Goal: Task Accomplishment & Management: Manage account settings

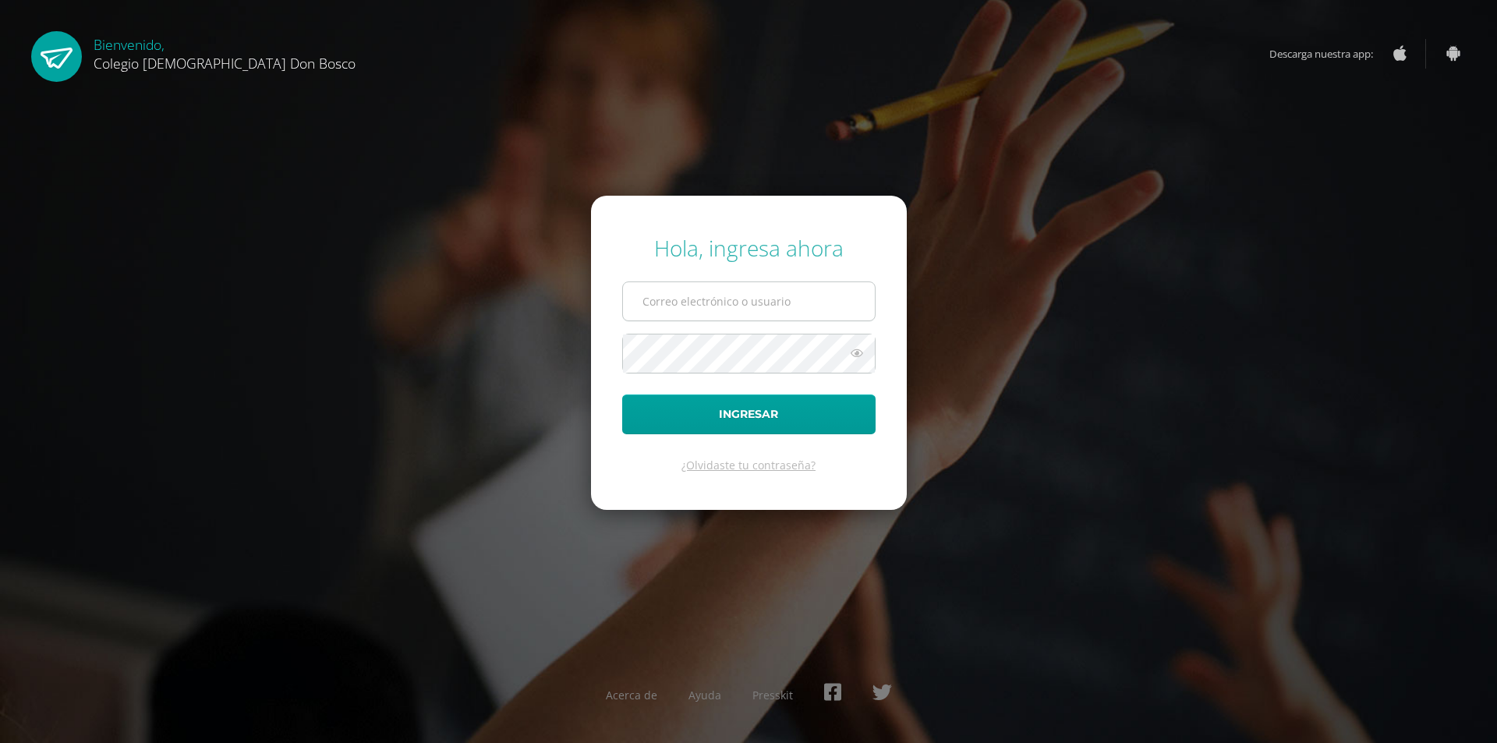
click at [746, 307] on input "text" at bounding box center [749, 301] width 252 height 38
type input "y_mayen@donbosco.edu.gt"
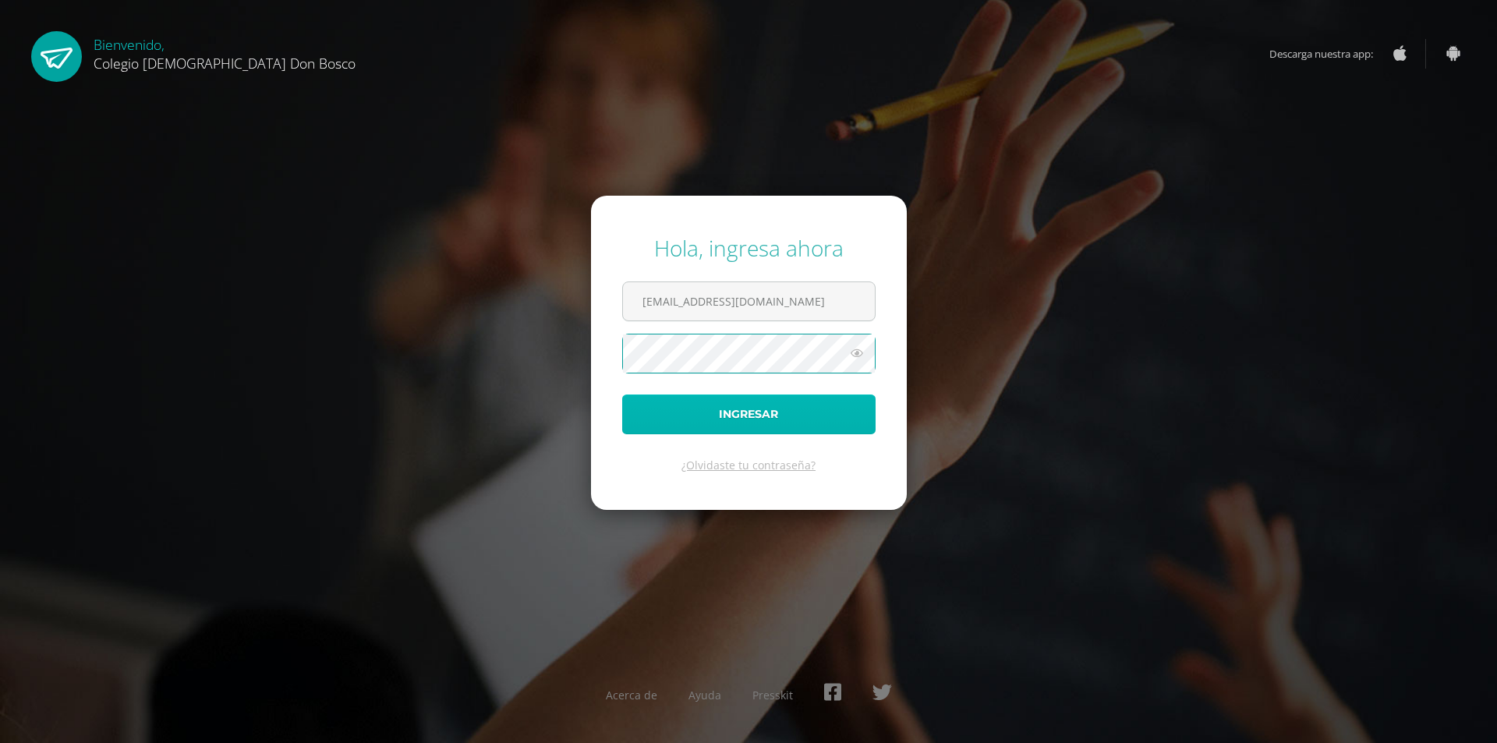
click at [745, 416] on button "Ingresar" at bounding box center [748, 415] width 253 height 40
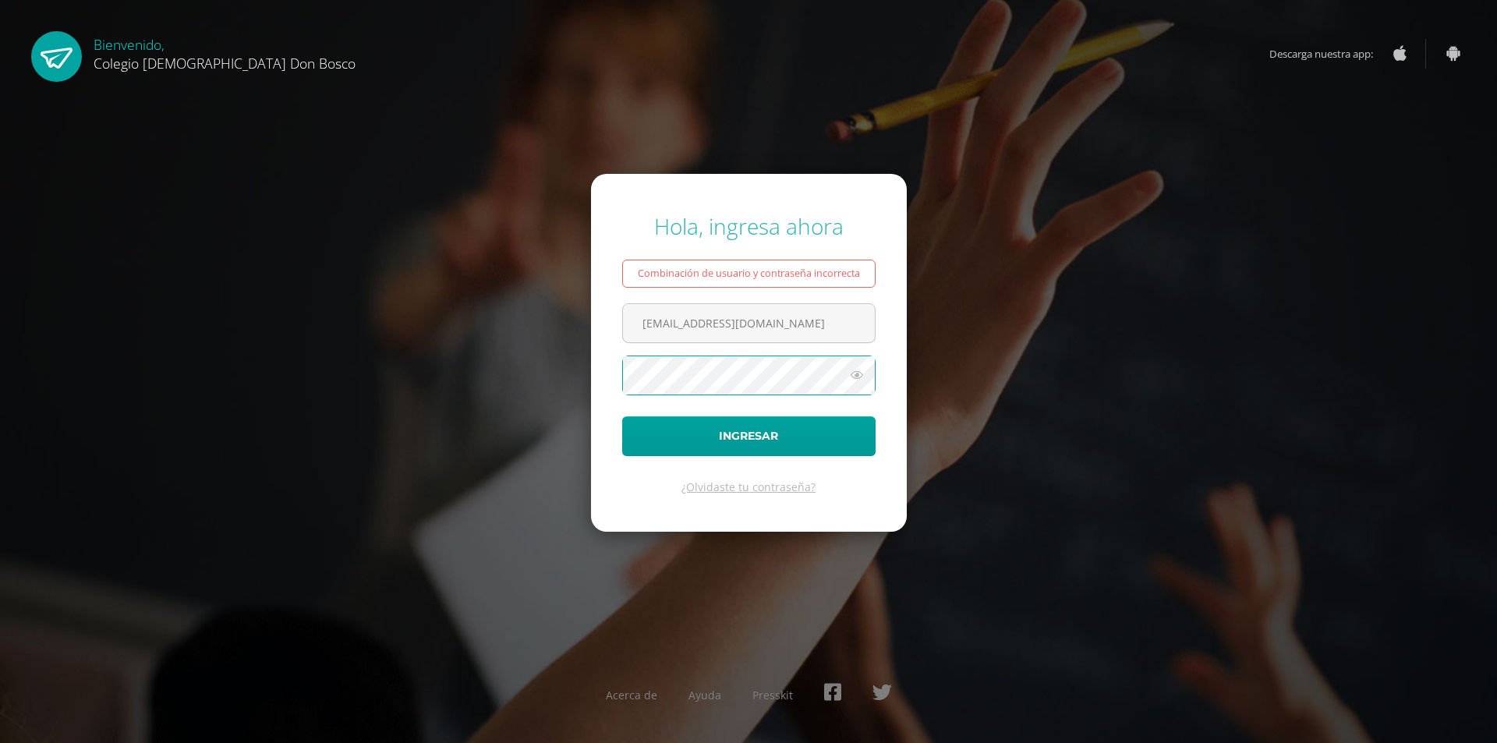
click at [622, 416] on button "Ingresar" at bounding box center [748, 436] width 253 height 40
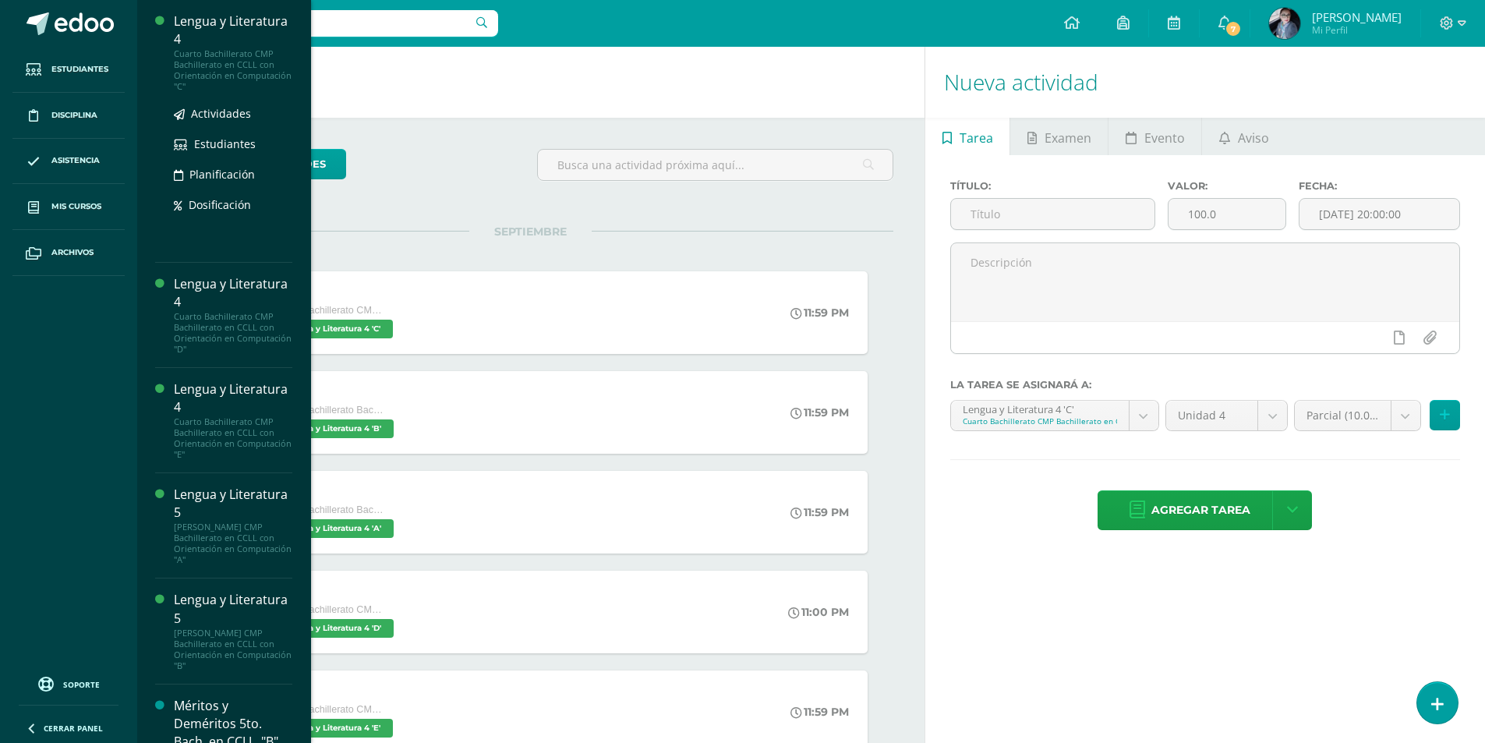
click at [219, 32] on div "Lengua y Literatura 4" at bounding box center [233, 30] width 119 height 36
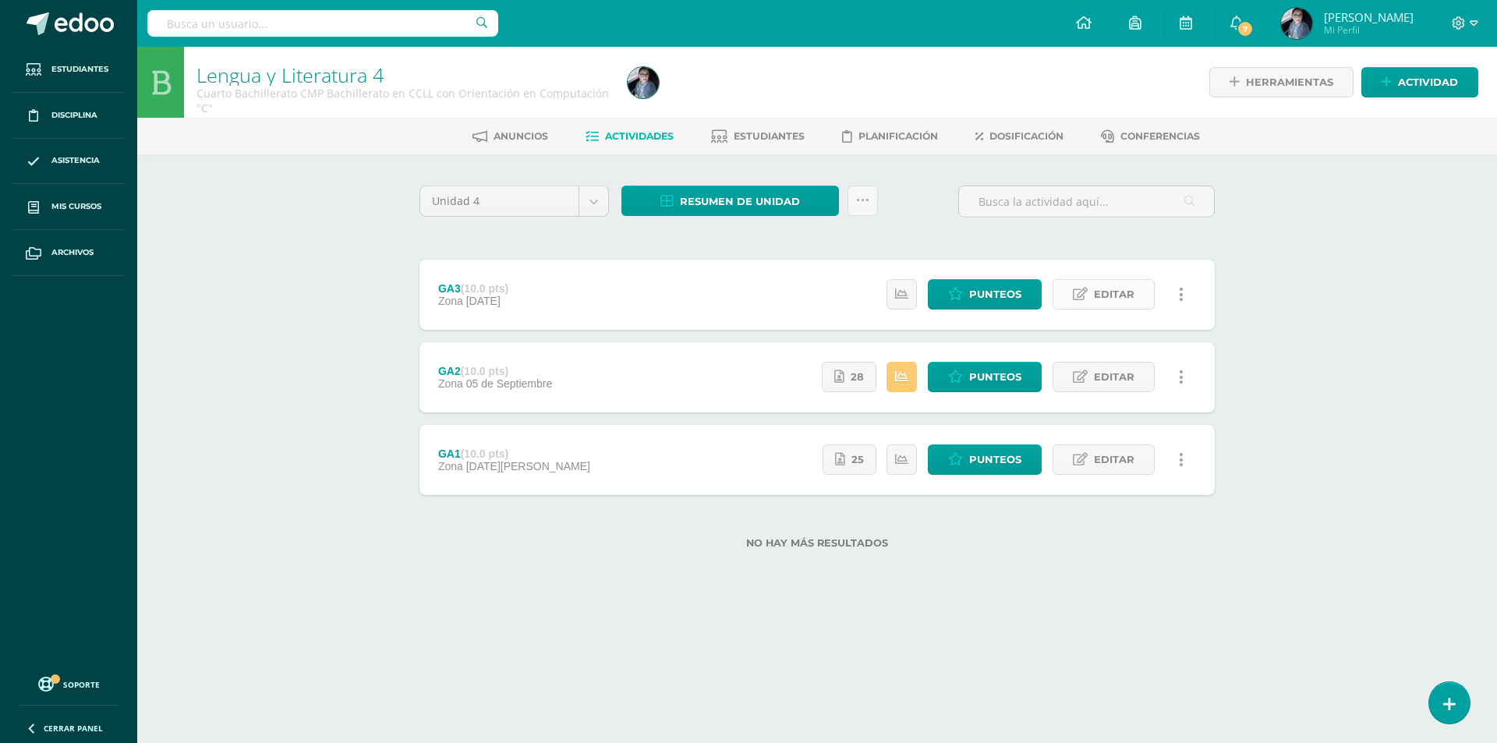
click at [1121, 292] on span "Editar" at bounding box center [1114, 294] width 41 height 29
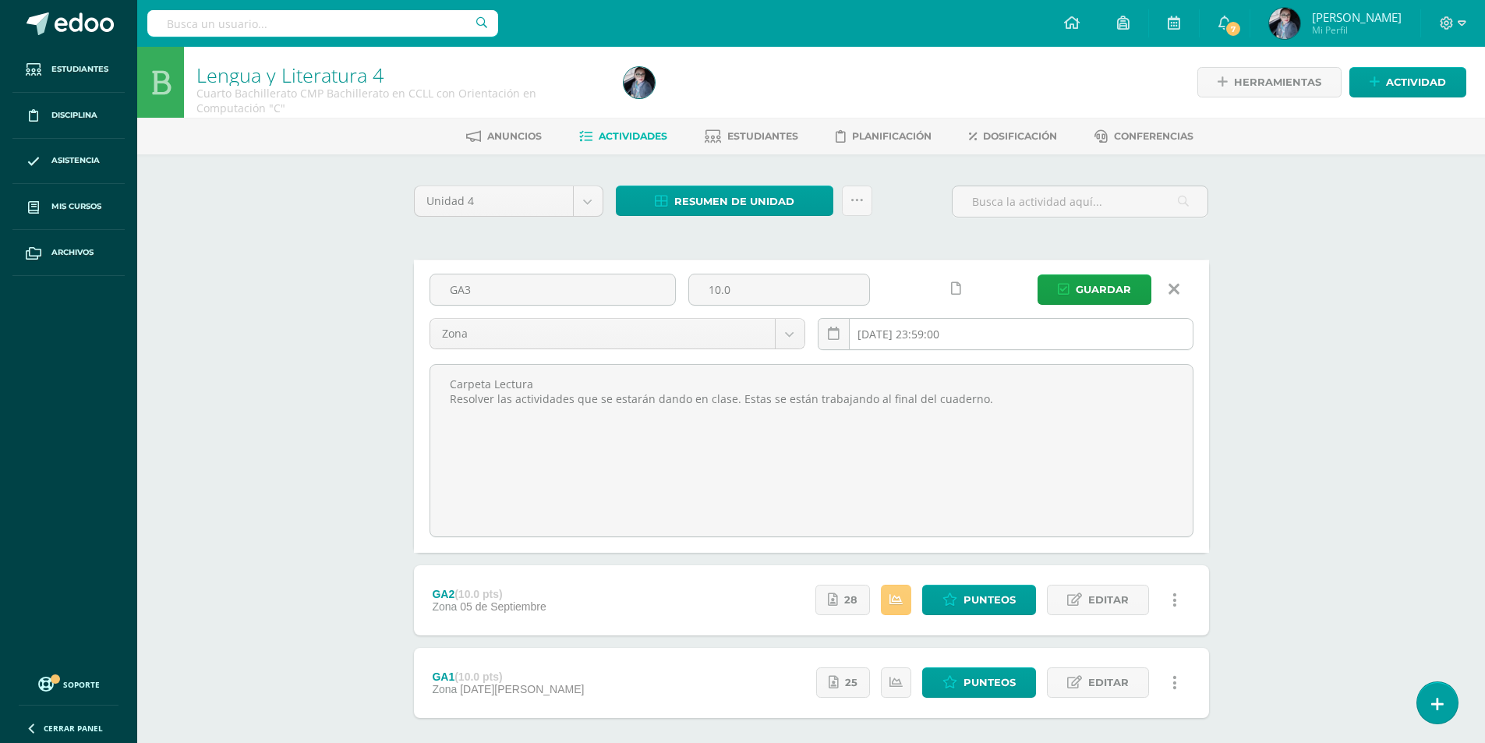
click at [968, 337] on input "2025-09-19 23:59:00" at bounding box center [1006, 334] width 374 height 30
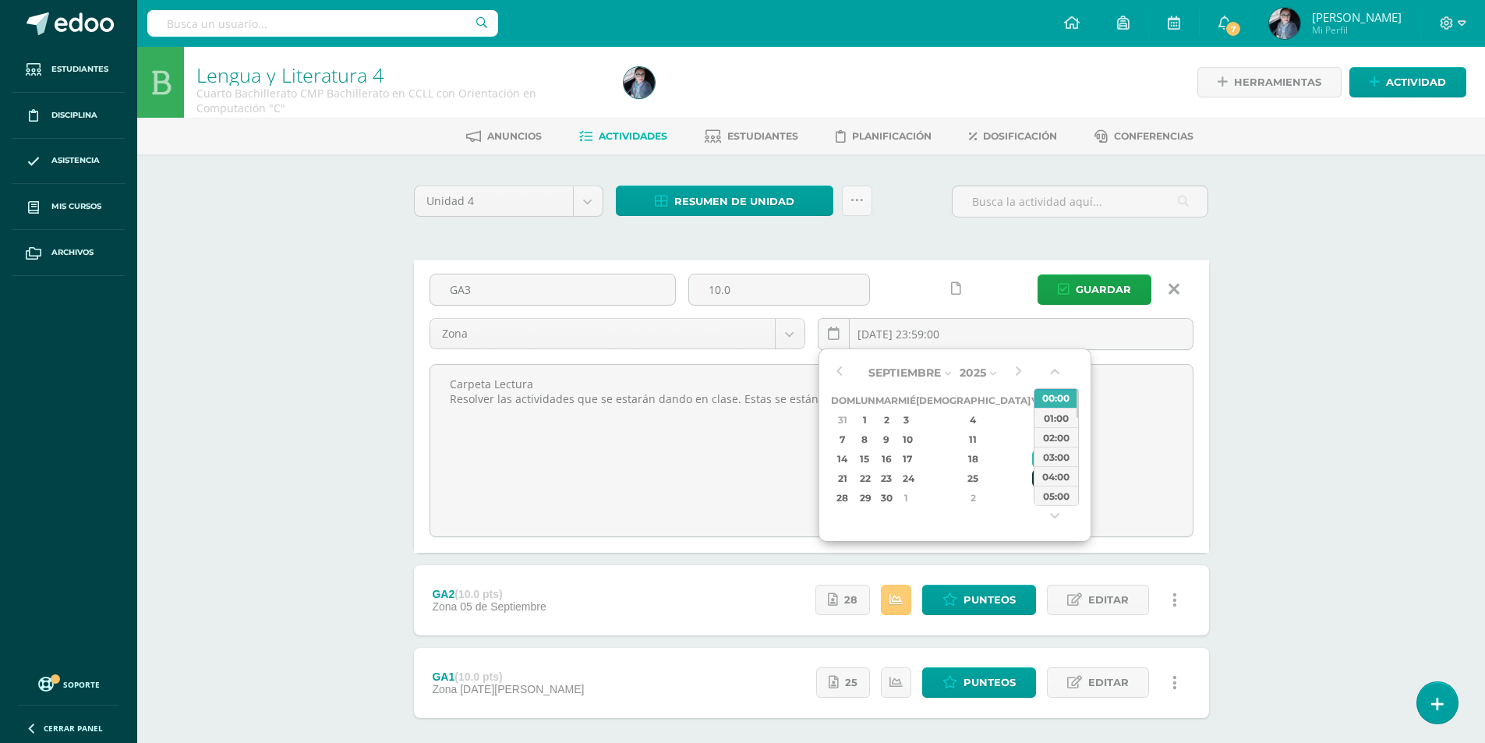
click at [1032, 480] on div "26" at bounding box center [1039, 478] width 14 height 18
click at [1060, 497] on div "23:00" at bounding box center [1057, 495] width 44 height 19
type input "2025-09-26 23:00"
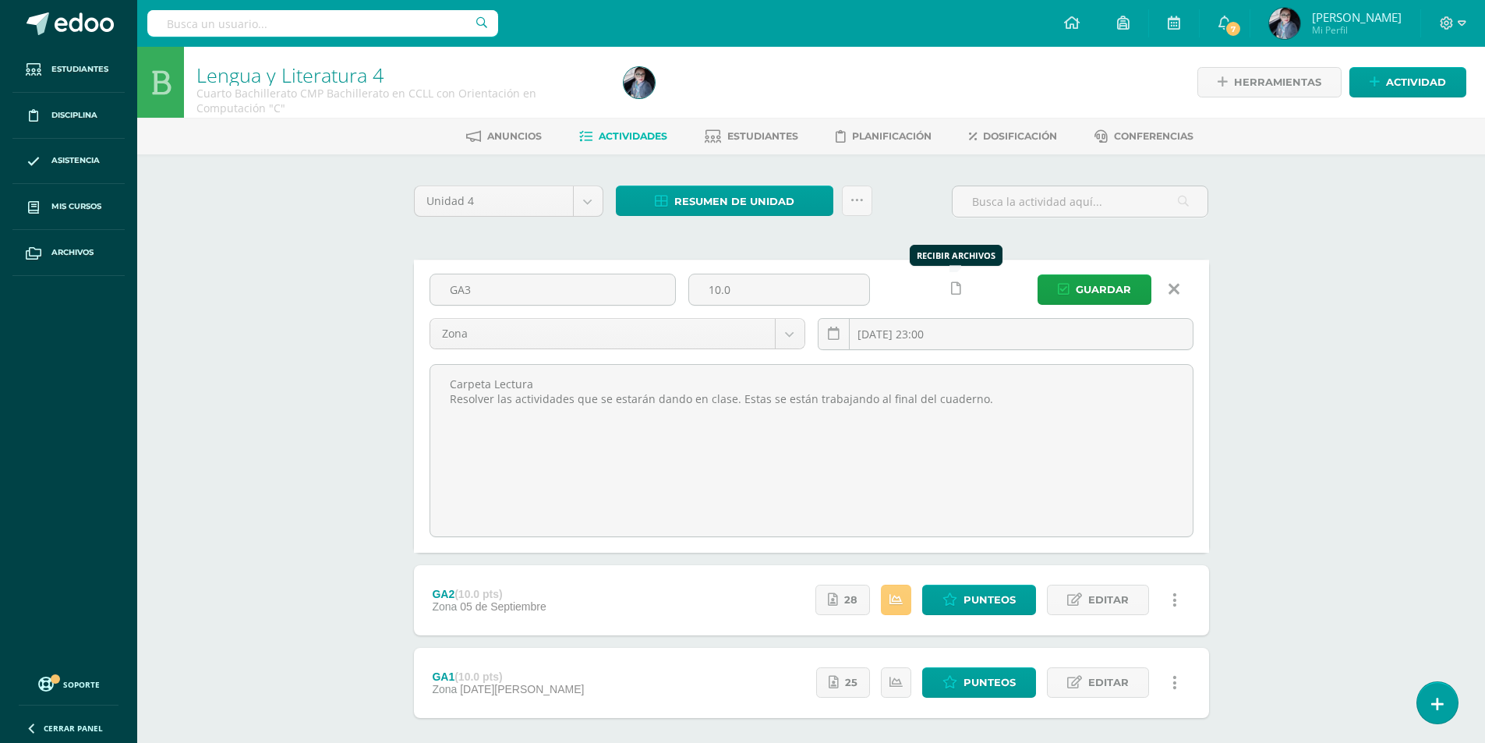
click at [954, 293] on icon at bounding box center [956, 288] width 10 height 13
click at [1106, 292] on span "Guardar" at bounding box center [1103, 289] width 55 height 29
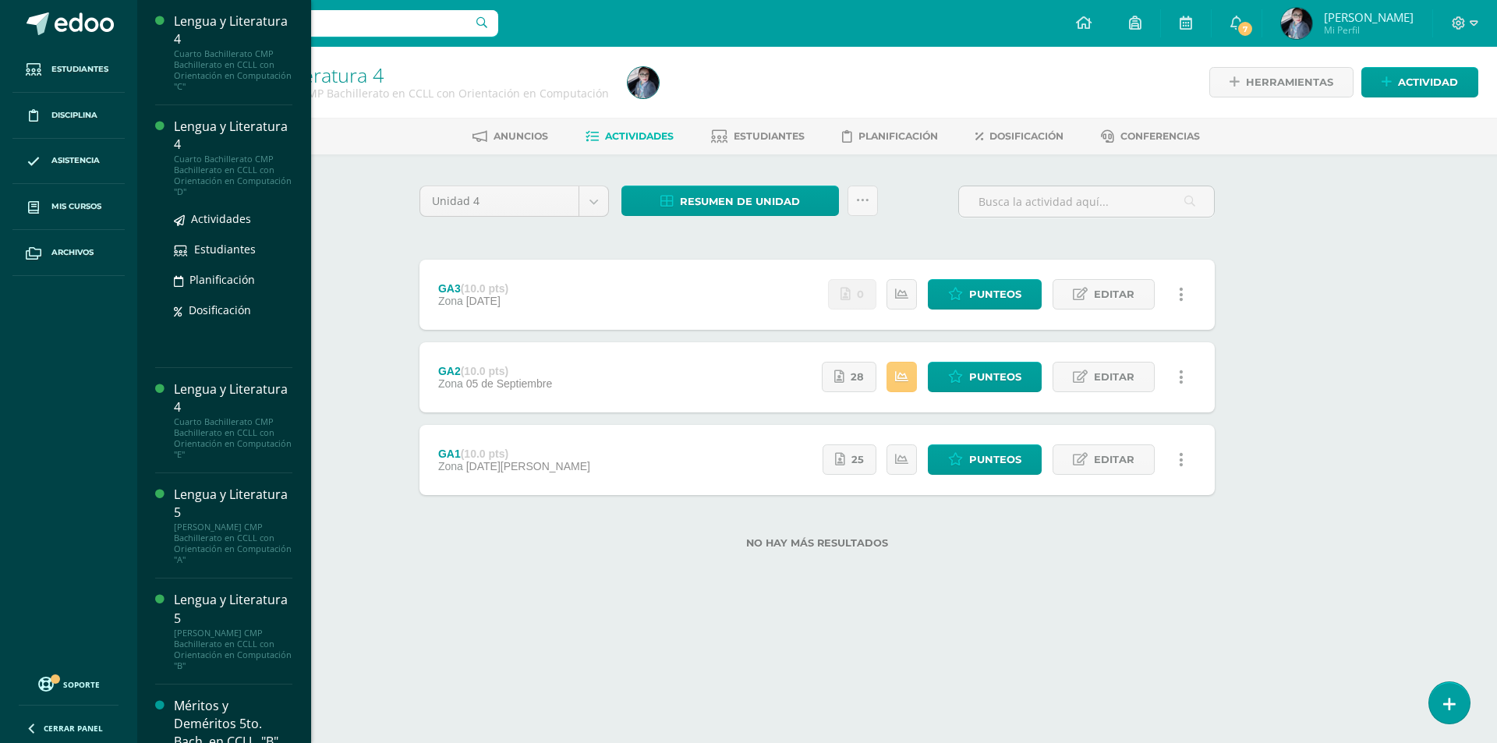
click at [218, 146] on div "Lengua y Literatura 4" at bounding box center [233, 136] width 119 height 36
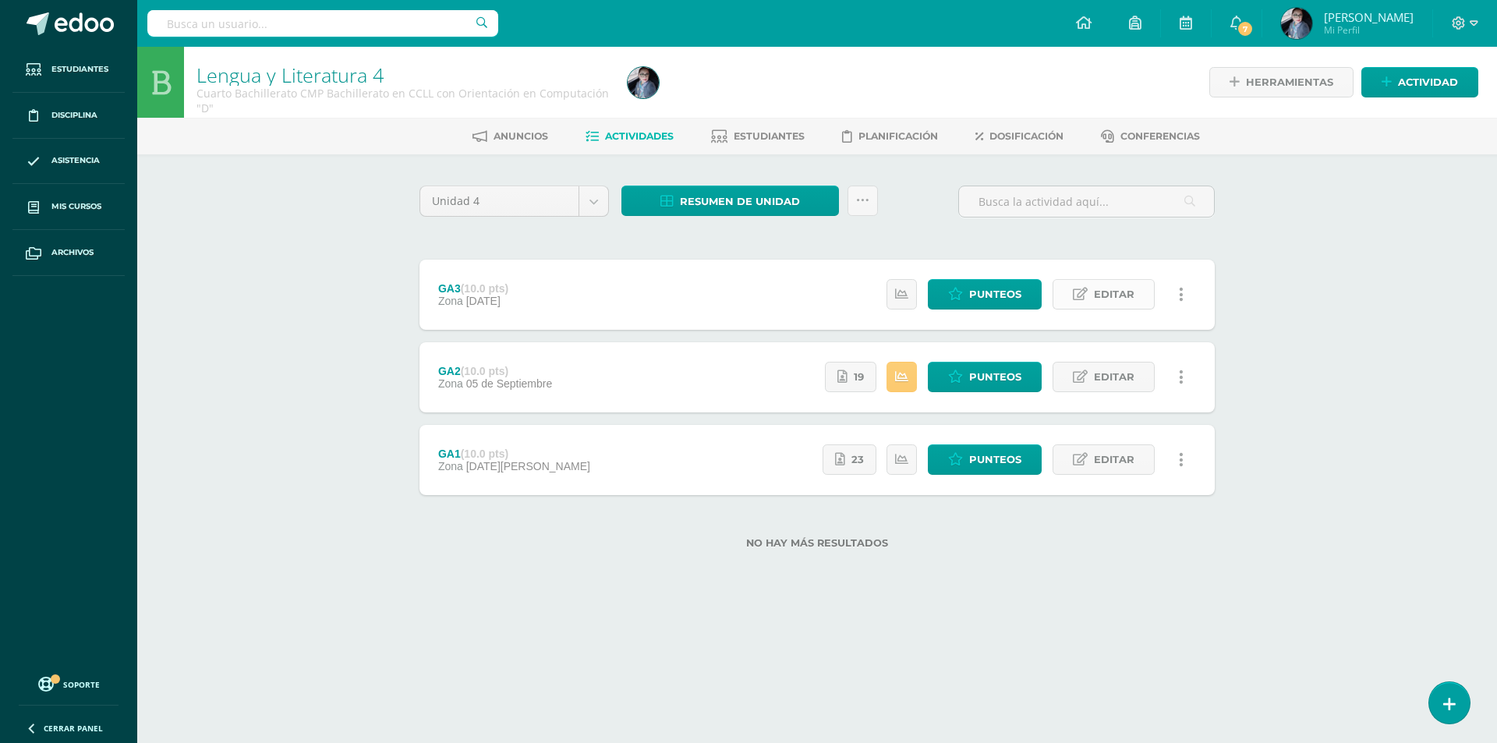
click at [1135, 297] on link "Editar" at bounding box center [1104, 294] width 102 height 30
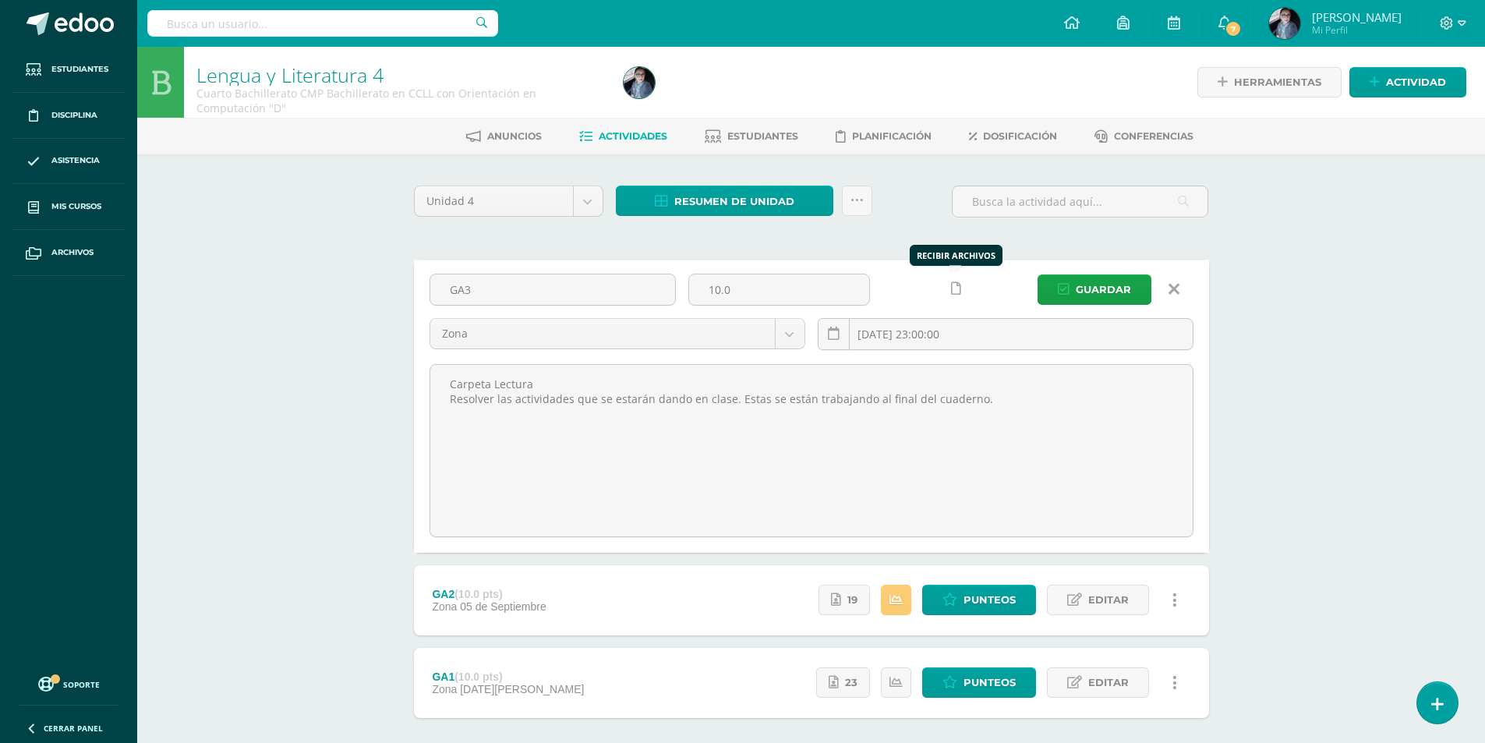
click at [957, 291] on icon at bounding box center [956, 288] width 10 height 13
click at [1093, 294] on span "Guardar" at bounding box center [1103, 289] width 55 height 29
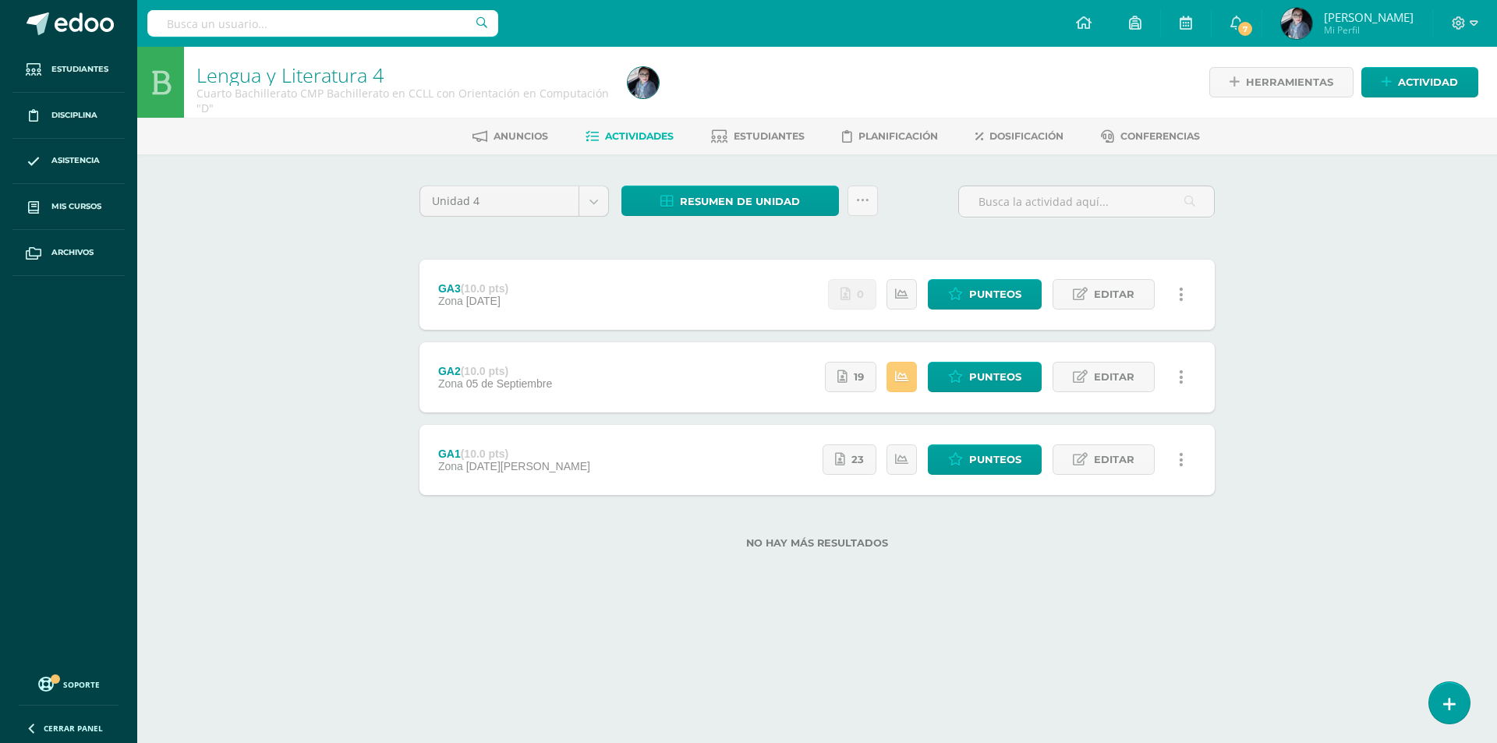
click at [225, 253] on body "La tarea GA3 fue editada exitosamente. Estudiantes Disciplina Asistencia Mis cu…" at bounding box center [748, 299] width 1497 height 599
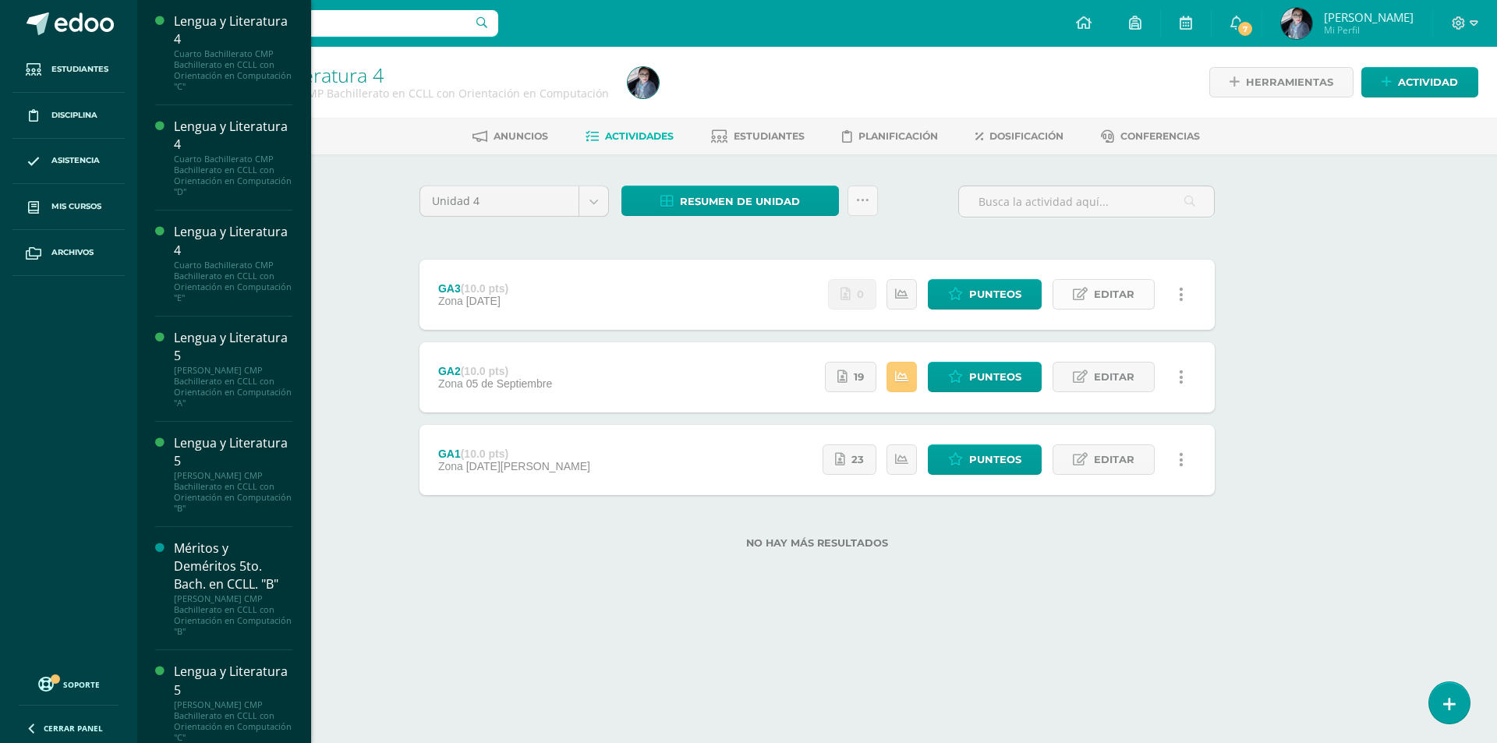
click at [1099, 296] on span "Editar" at bounding box center [1114, 294] width 41 height 29
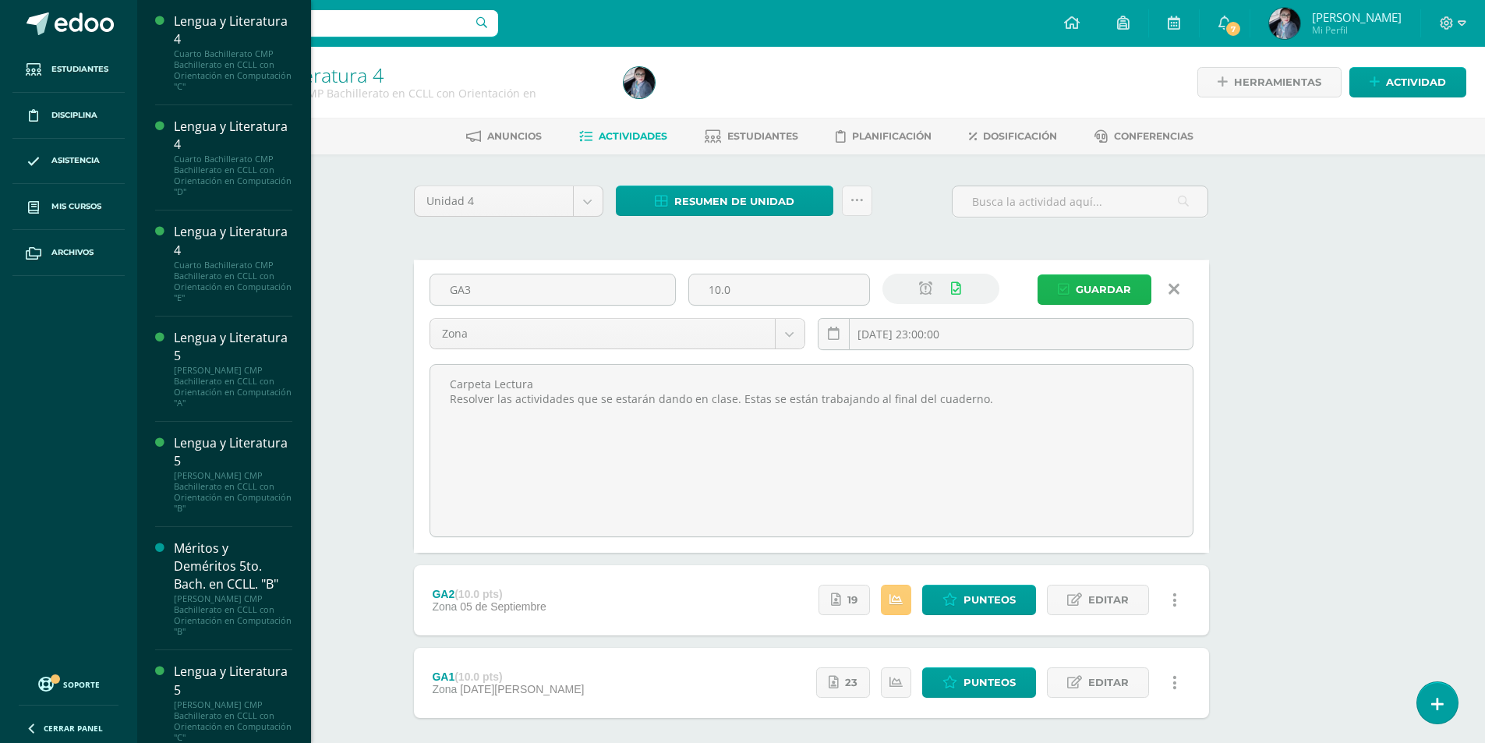
click at [1093, 301] on span "Guardar" at bounding box center [1103, 289] width 55 height 29
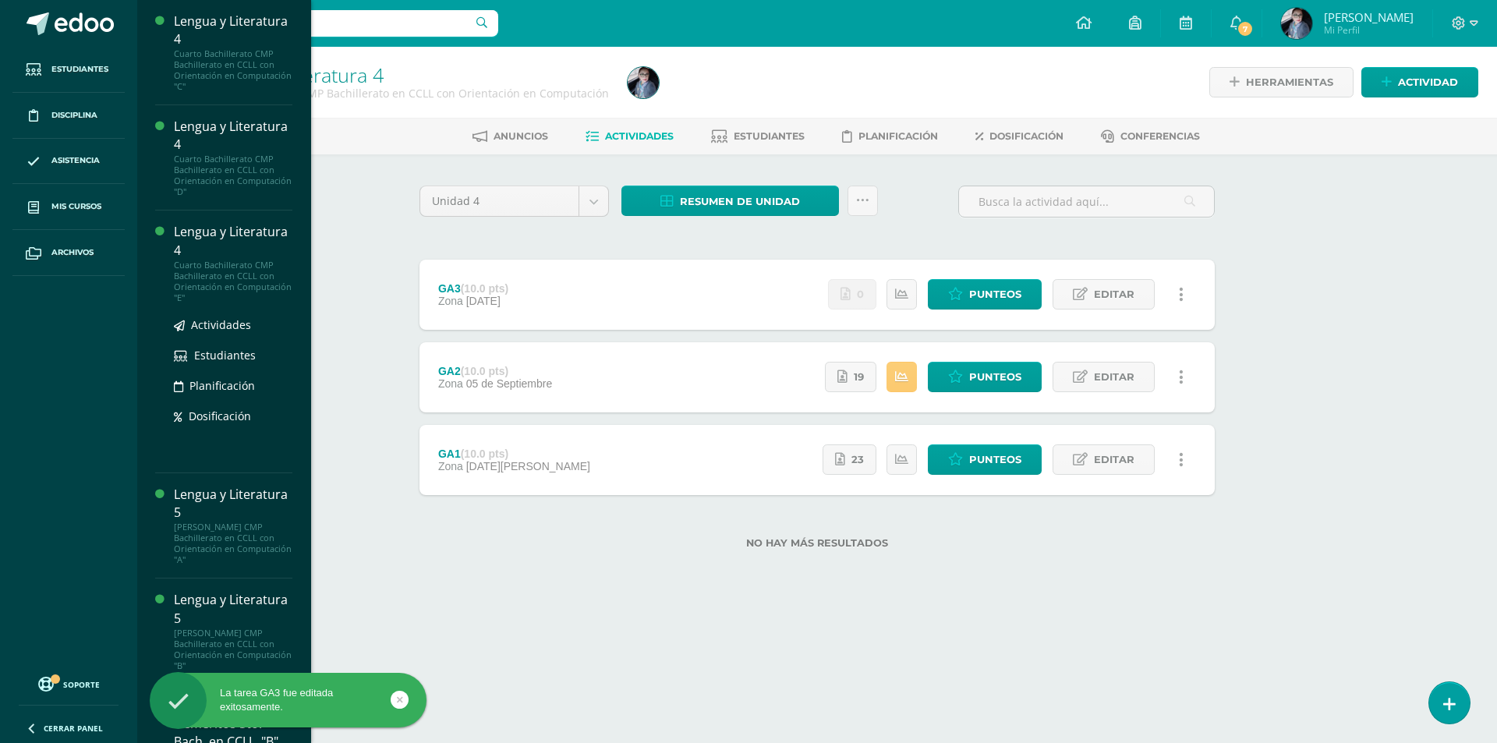
click at [212, 242] on div "Lengua y Literatura 4" at bounding box center [233, 241] width 119 height 36
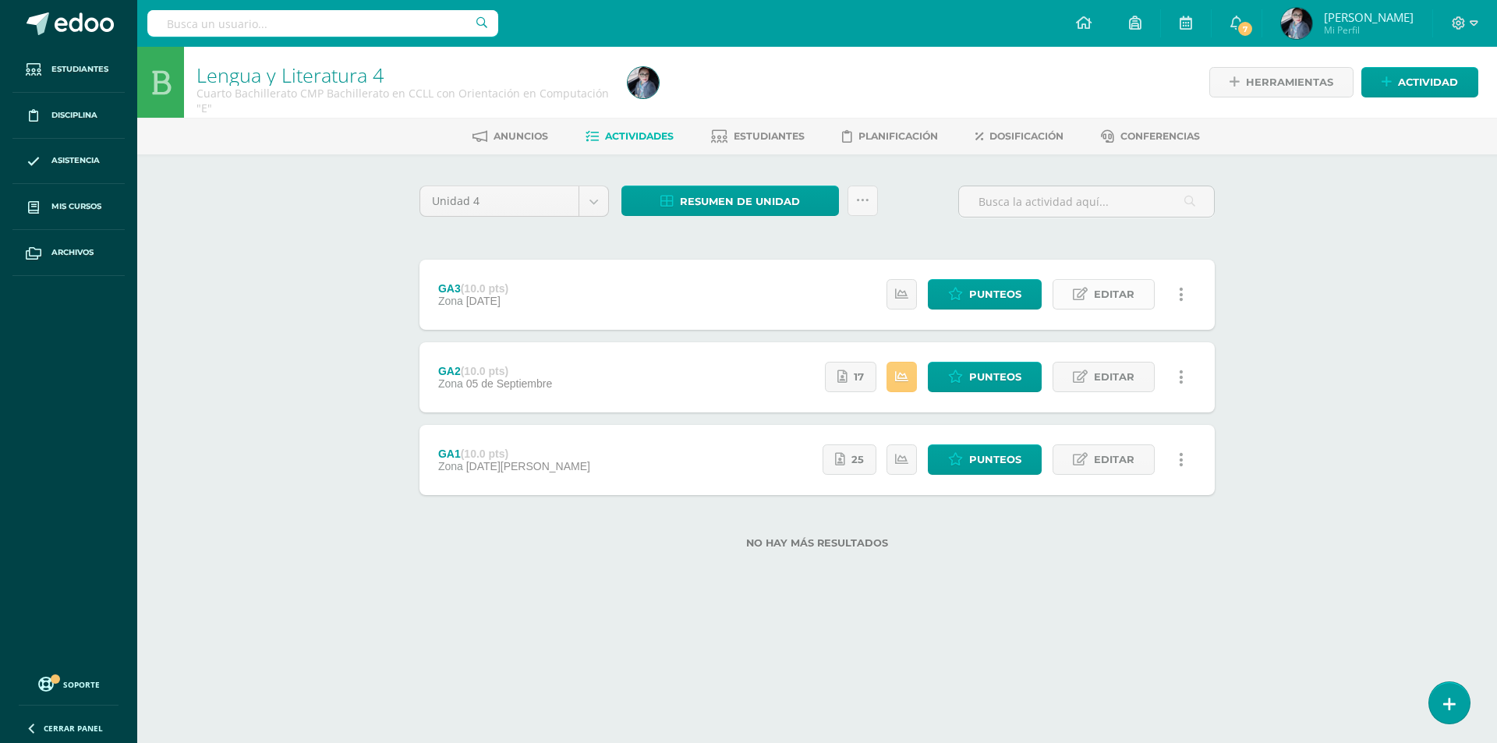
click at [1083, 297] on icon at bounding box center [1080, 294] width 15 height 13
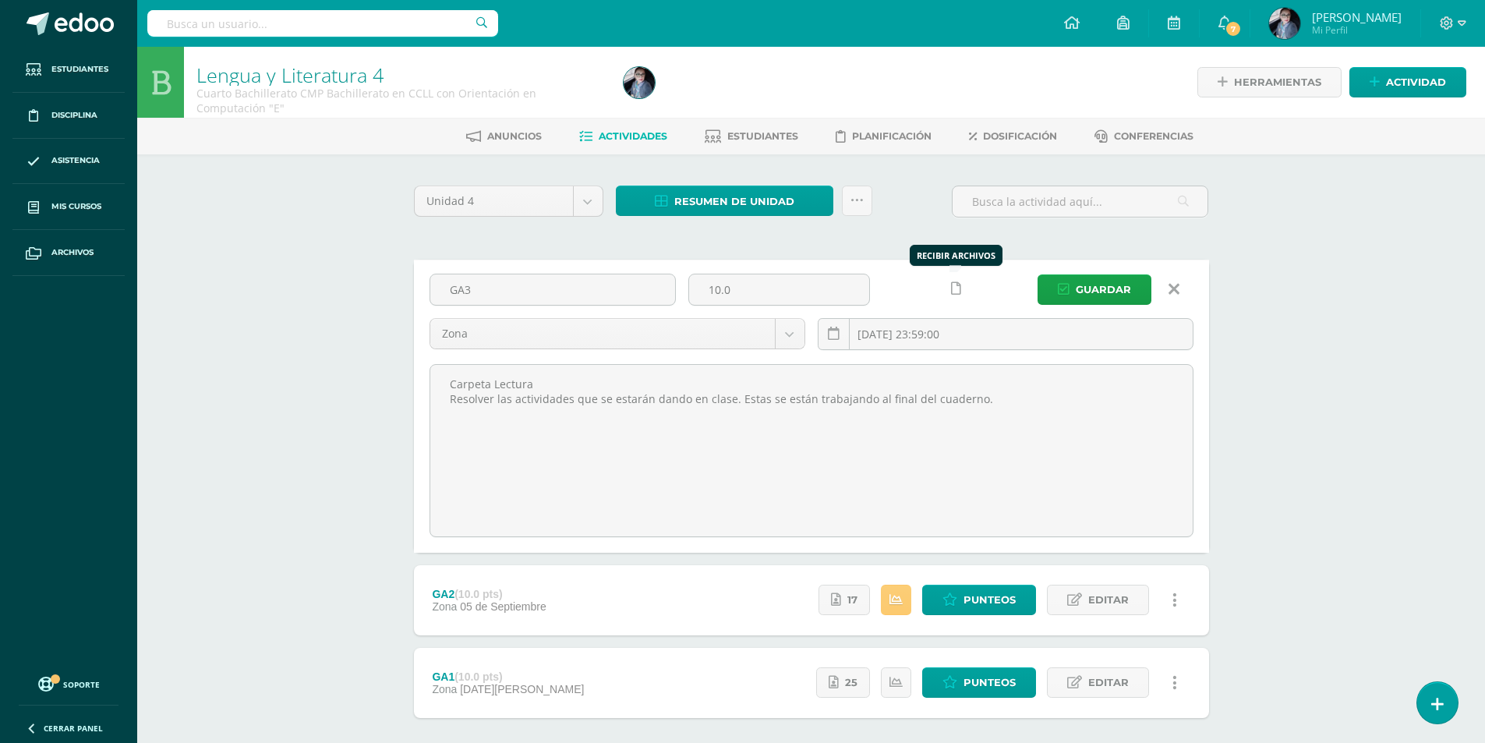
click at [953, 288] on icon at bounding box center [956, 288] width 10 height 13
click at [1127, 292] on span "Guardar" at bounding box center [1103, 289] width 55 height 29
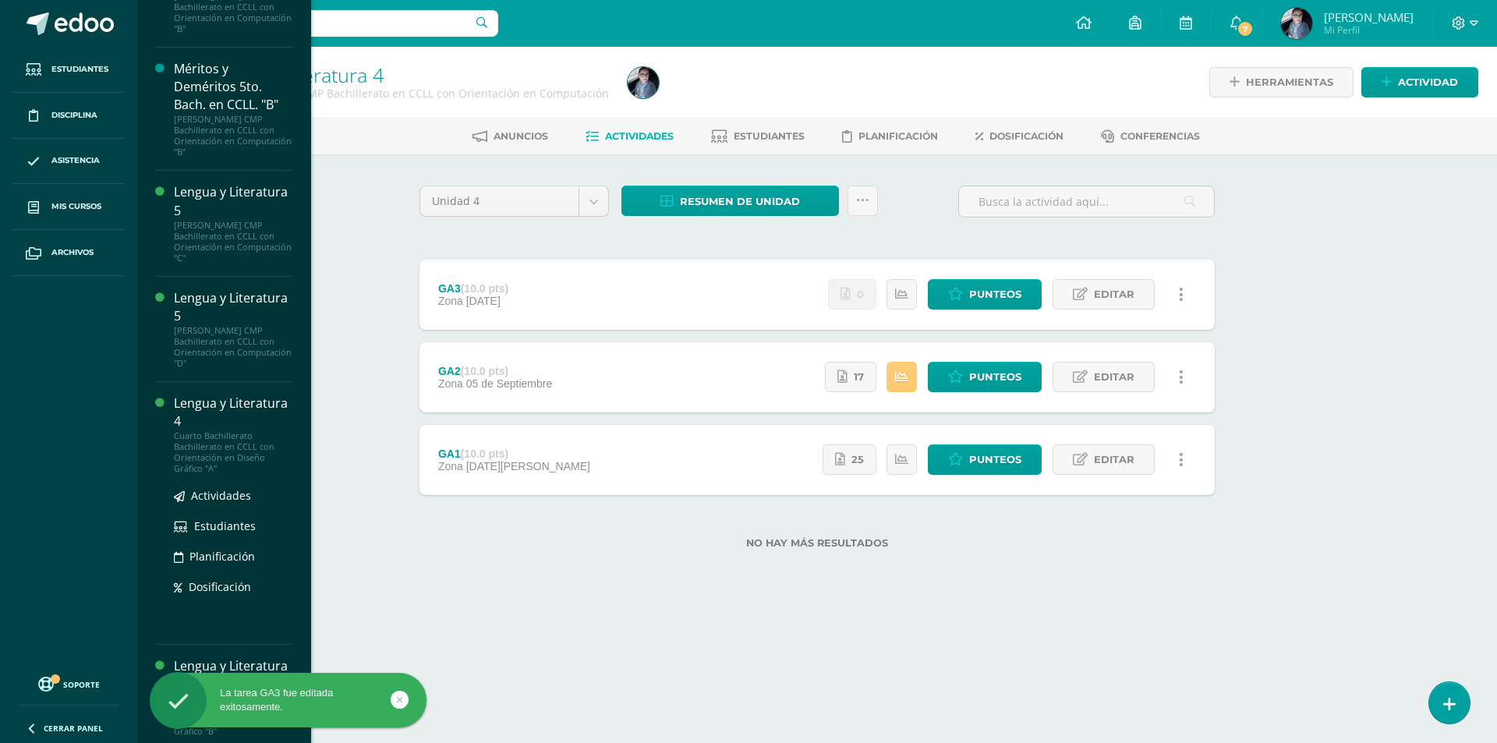
scroll to position [487, 0]
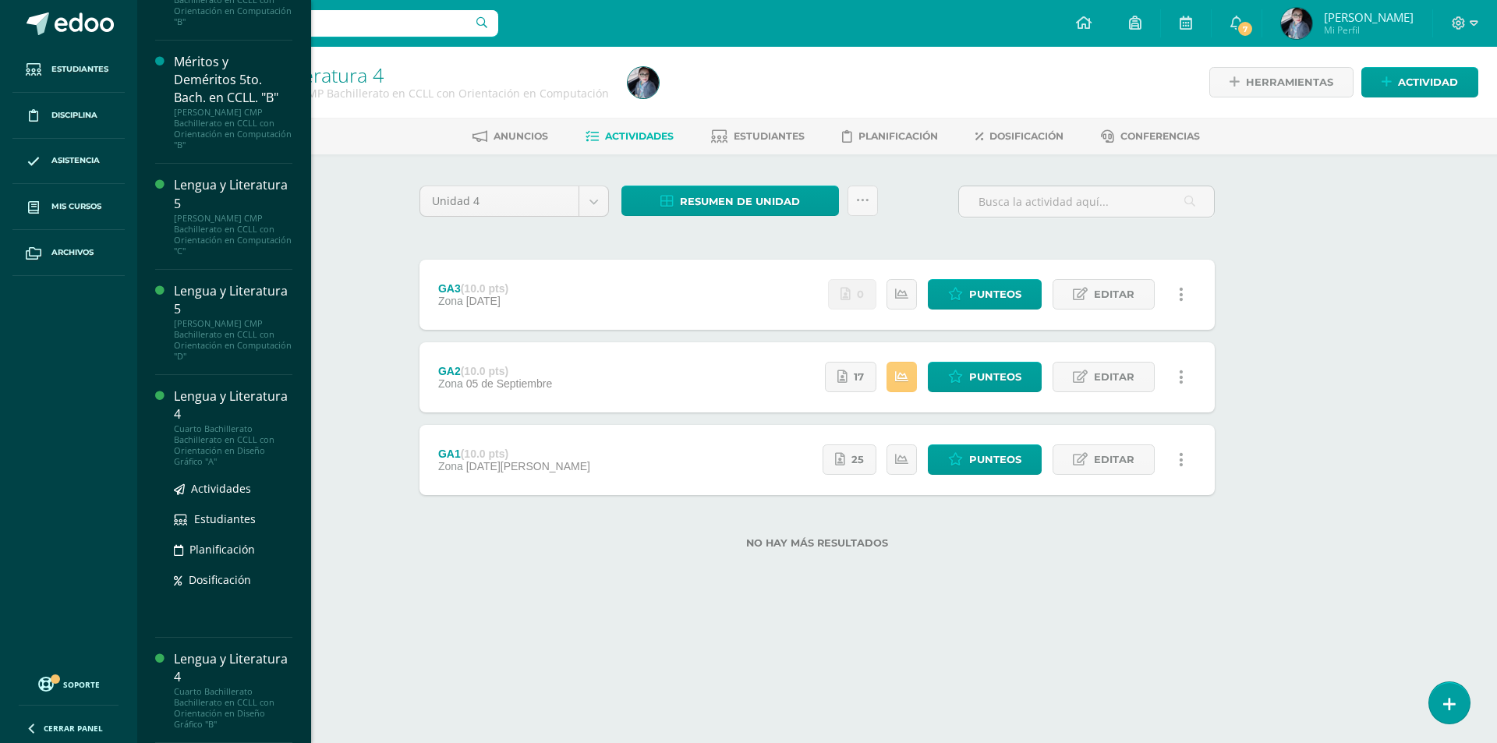
click at [195, 416] on div "Lengua y Literatura 4" at bounding box center [233, 406] width 119 height 36
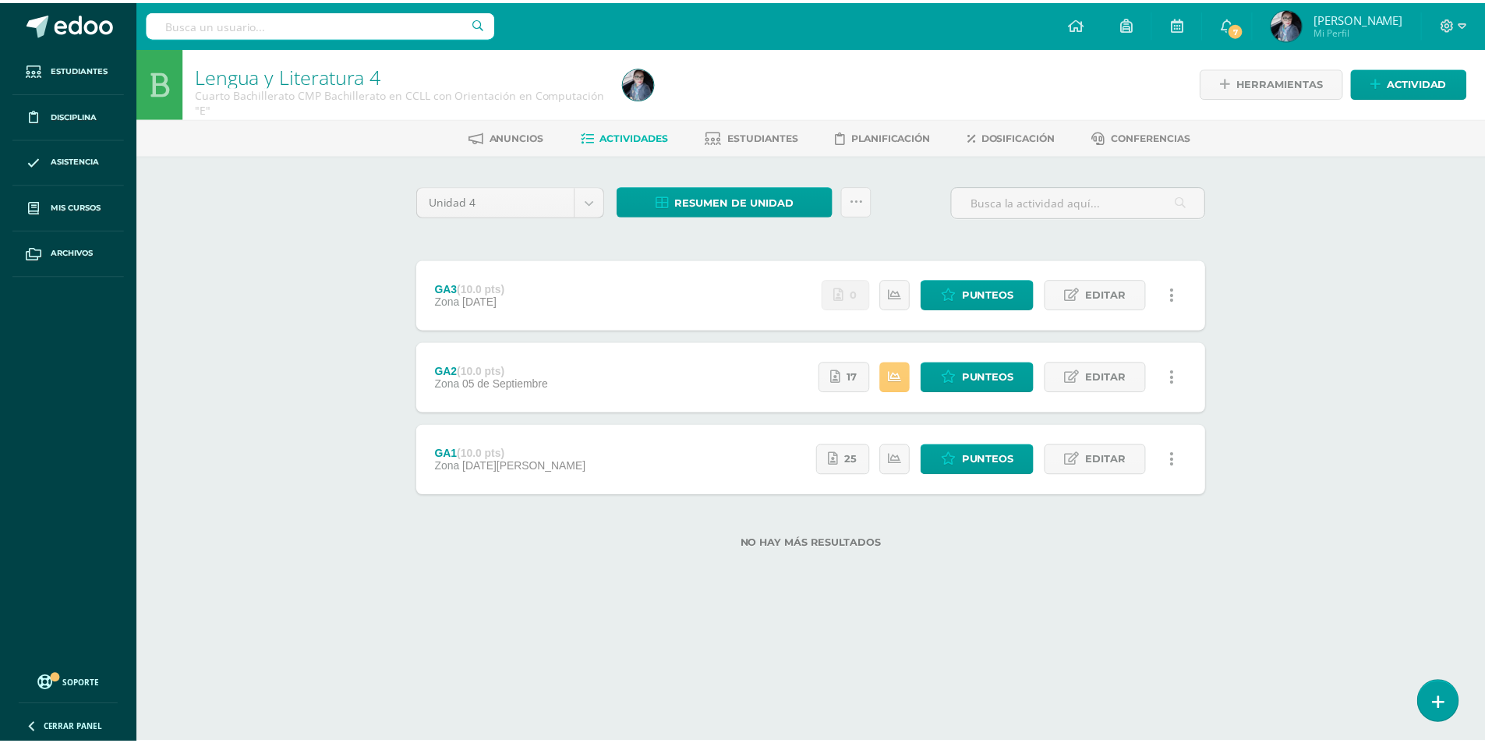
scroll to position [329, 0]
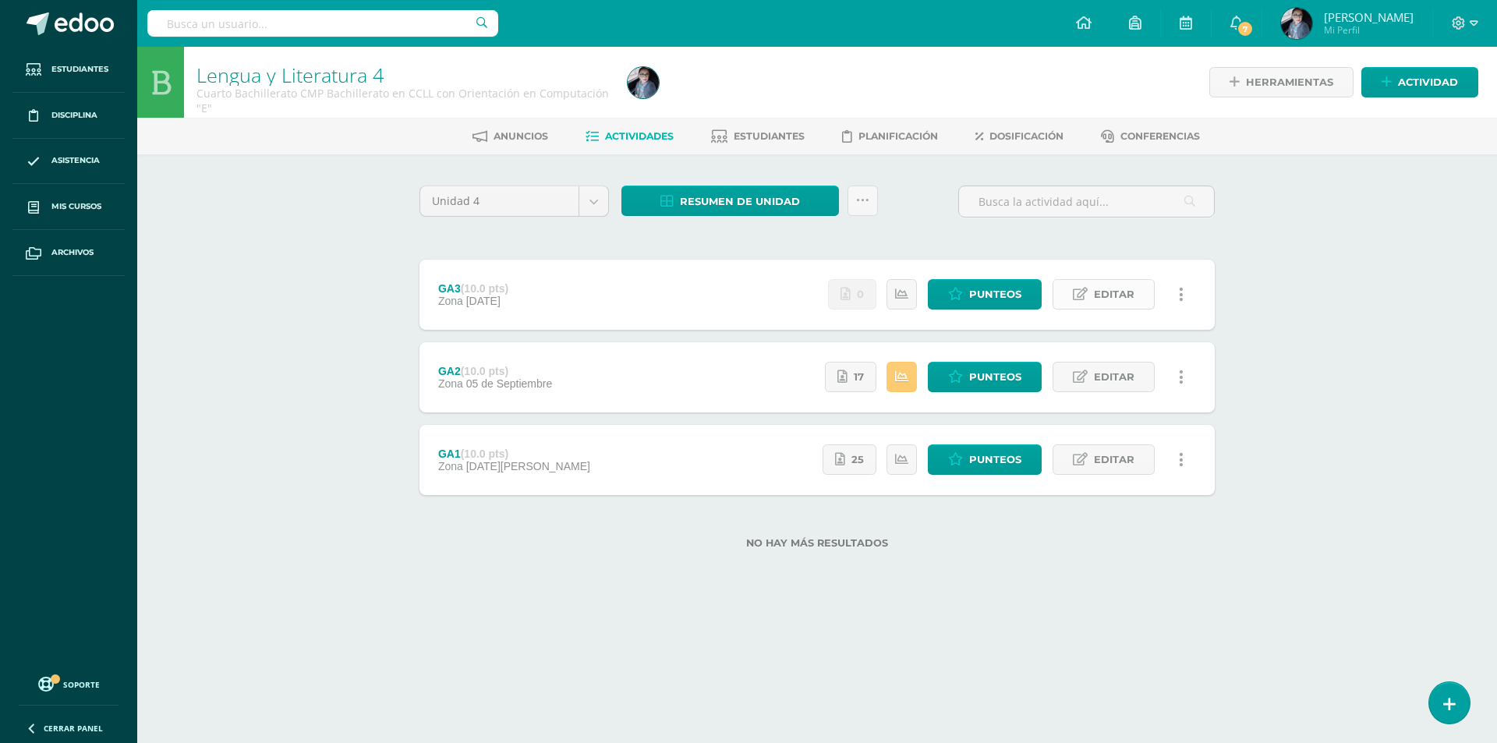
click at [1134, 298] on span "Editar" at bounding box center [1114, 294] width 41 height 29
click at [1125, 294] on span "Editar" at bounding box center [1114, 294] width 41 height 29
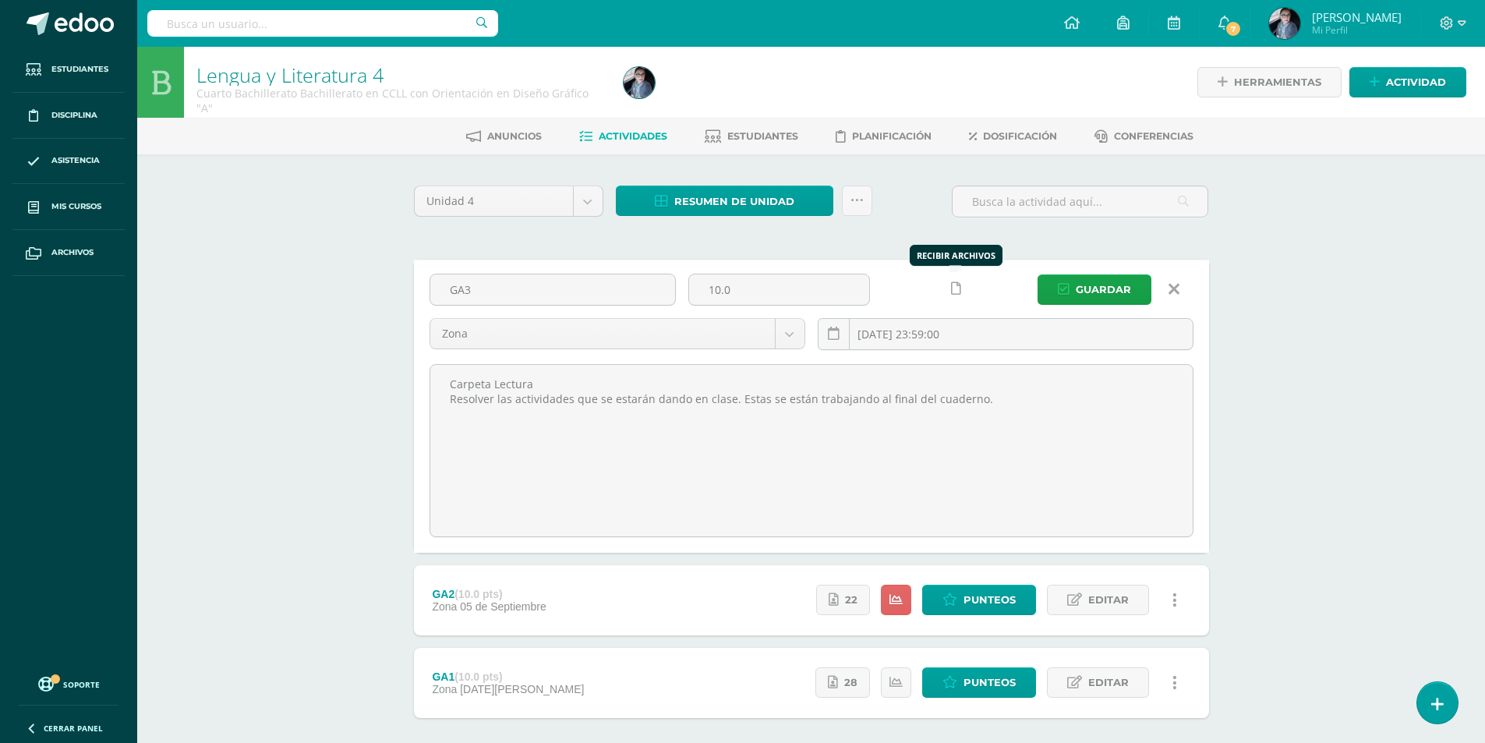
click at [951, 296] on link at bounding box center [956, 289] width 30 height 30
click at [1113, 296] on span "Guardar" at bounding box center [1103, 289] width 55 height 29
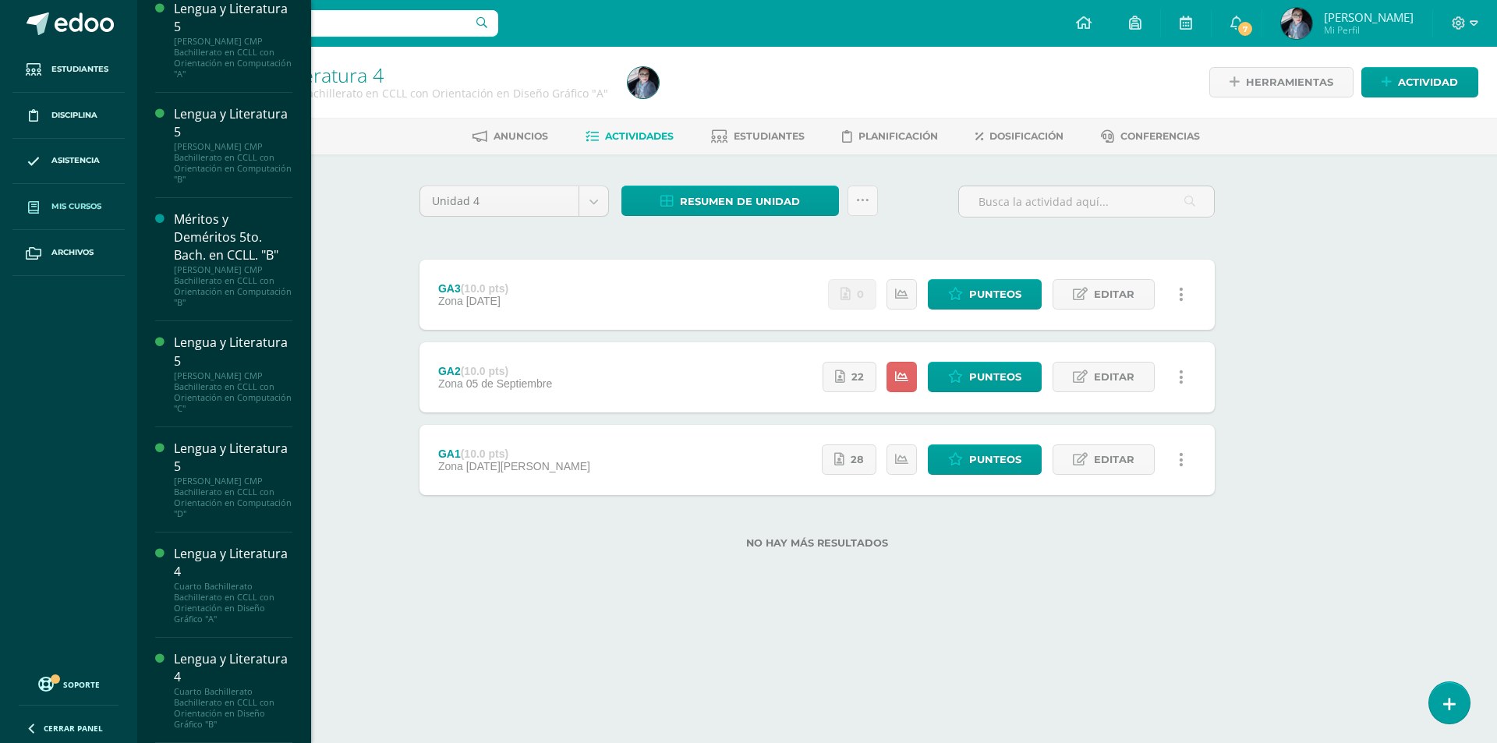
scroll to position [329, 0]
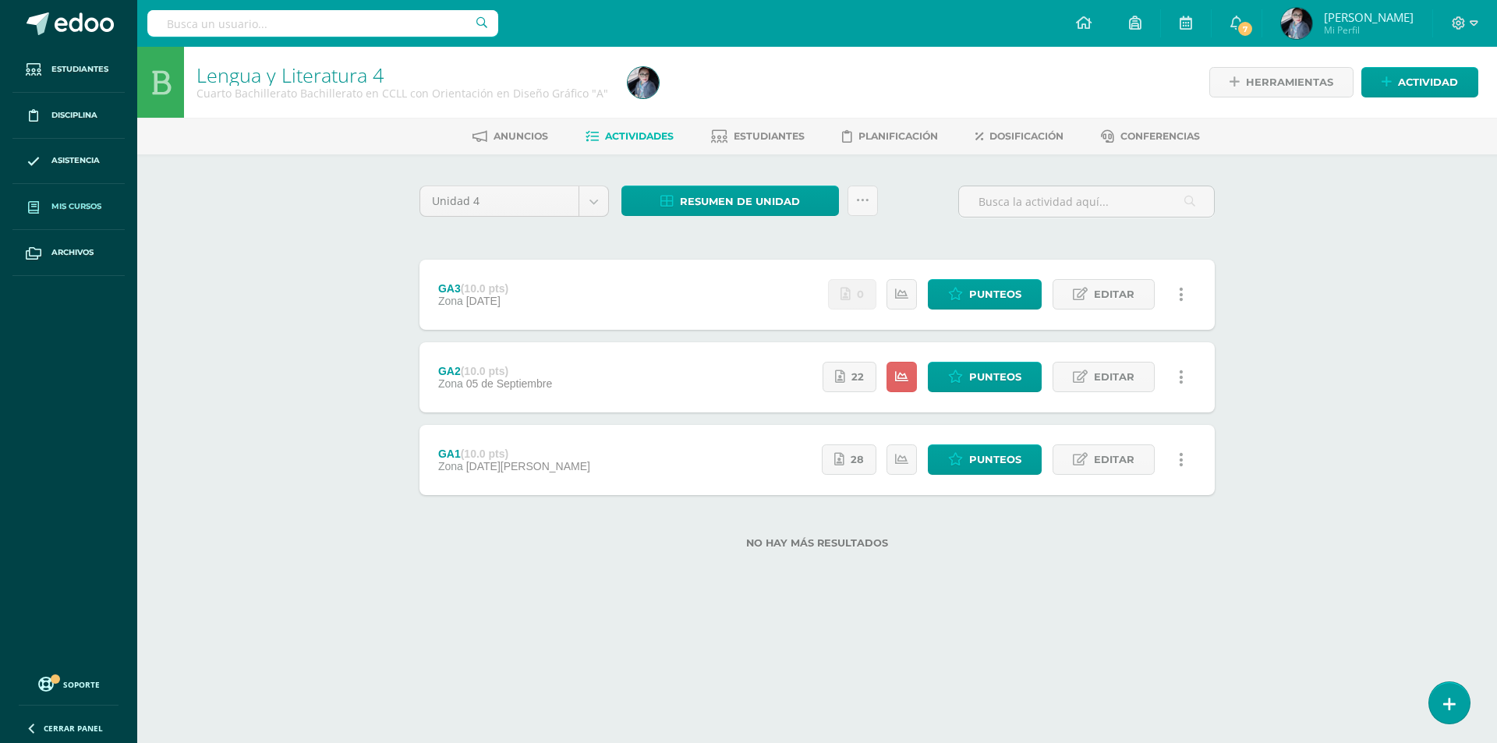
click at [82, 208] on span "Mis cursos" at bounding box center [76, 206] width 50 height 12
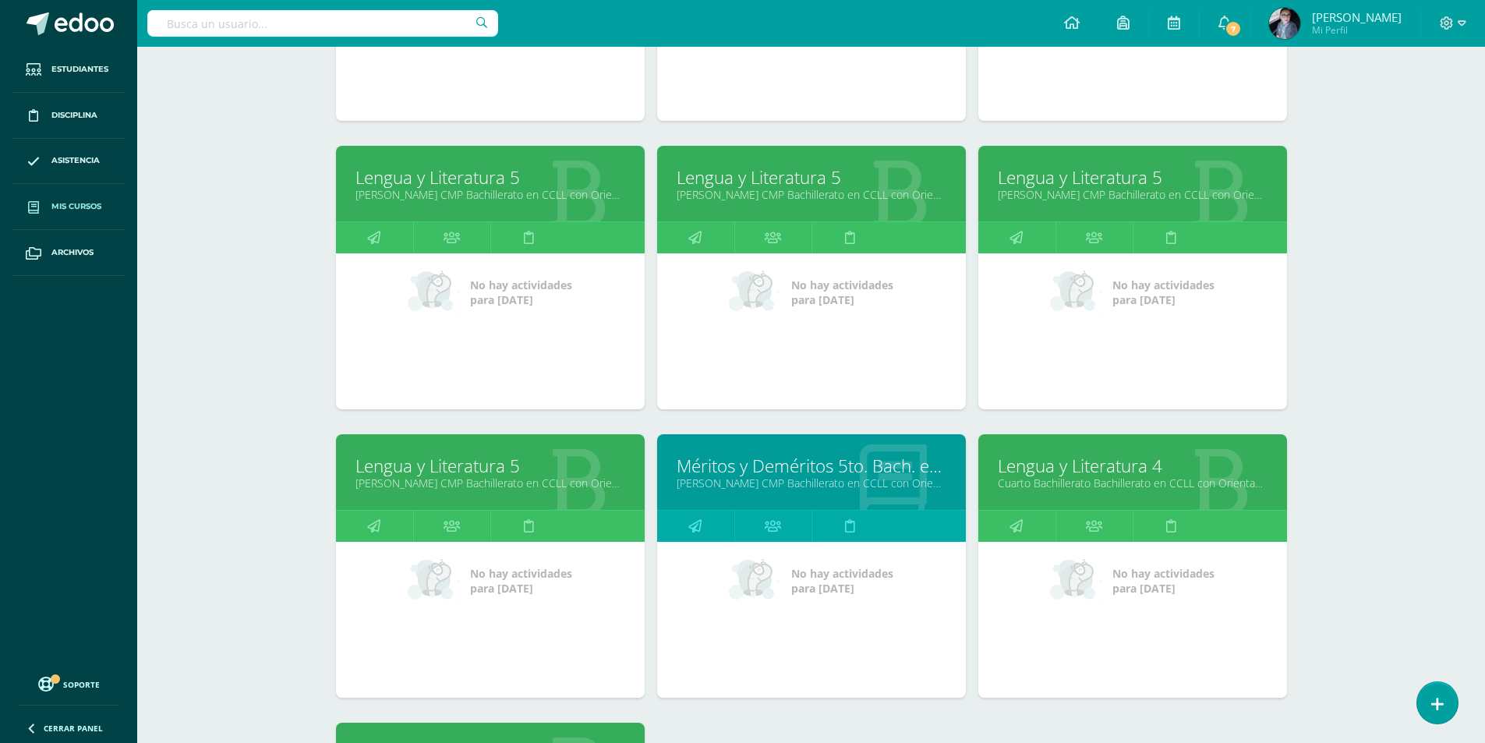
scroll to position [805, 0]
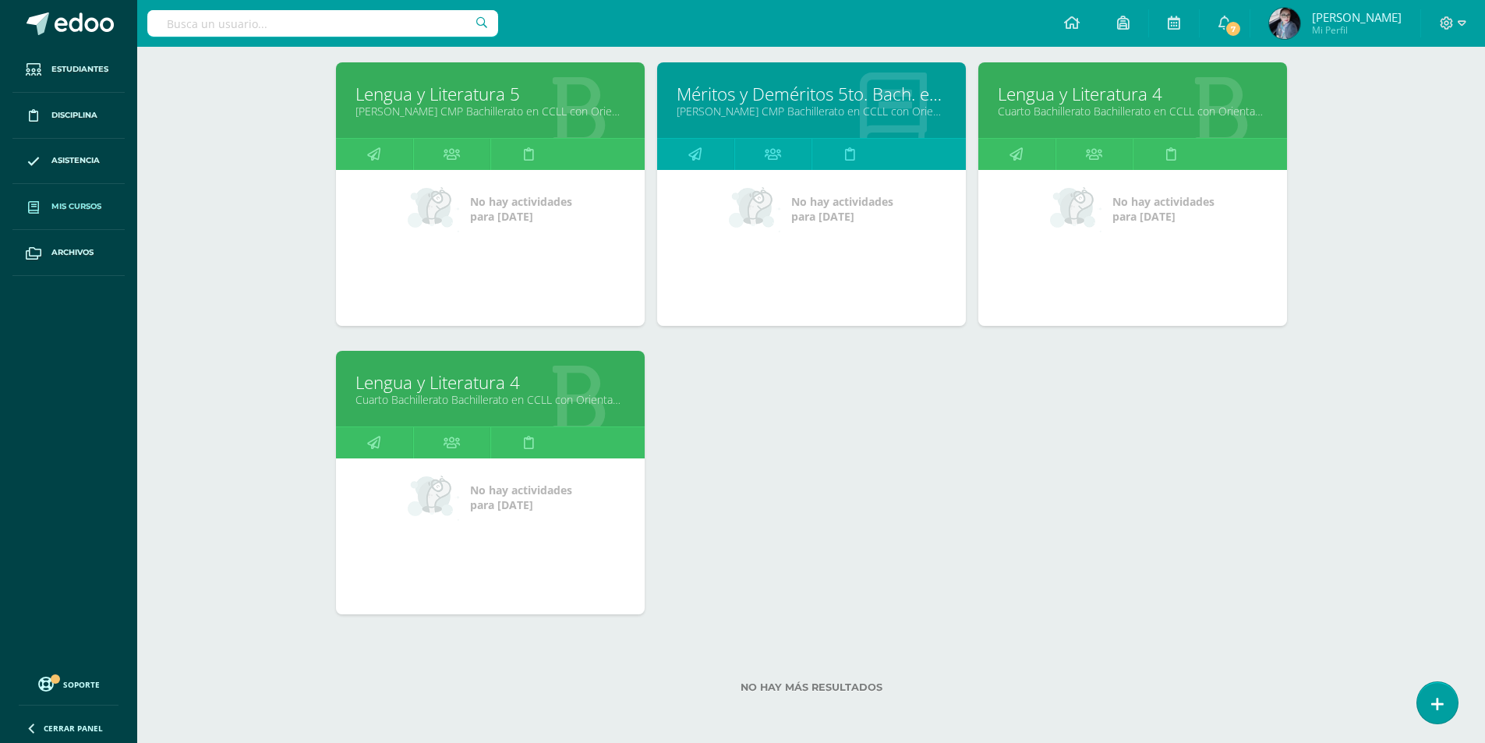
click at [500, 403] on link "Cuarto Bachillerato Bachillerato en CCLL con Orientación en Diseño Gráfico "B"" at bounding box center [491, 399] width 270 height 15
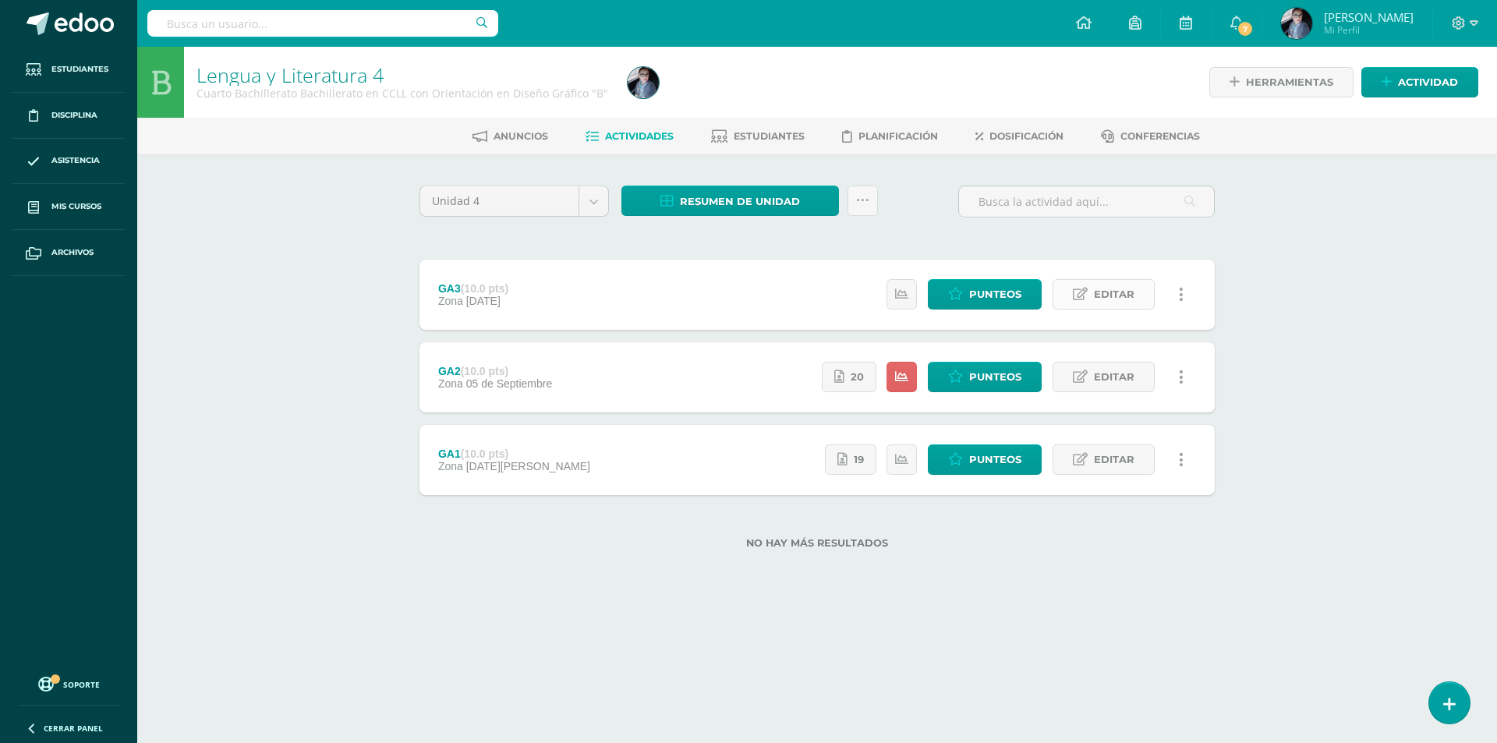
click at [1113, 297] on span "Editar" at bounding box center [1114, 294] width 41 height 29
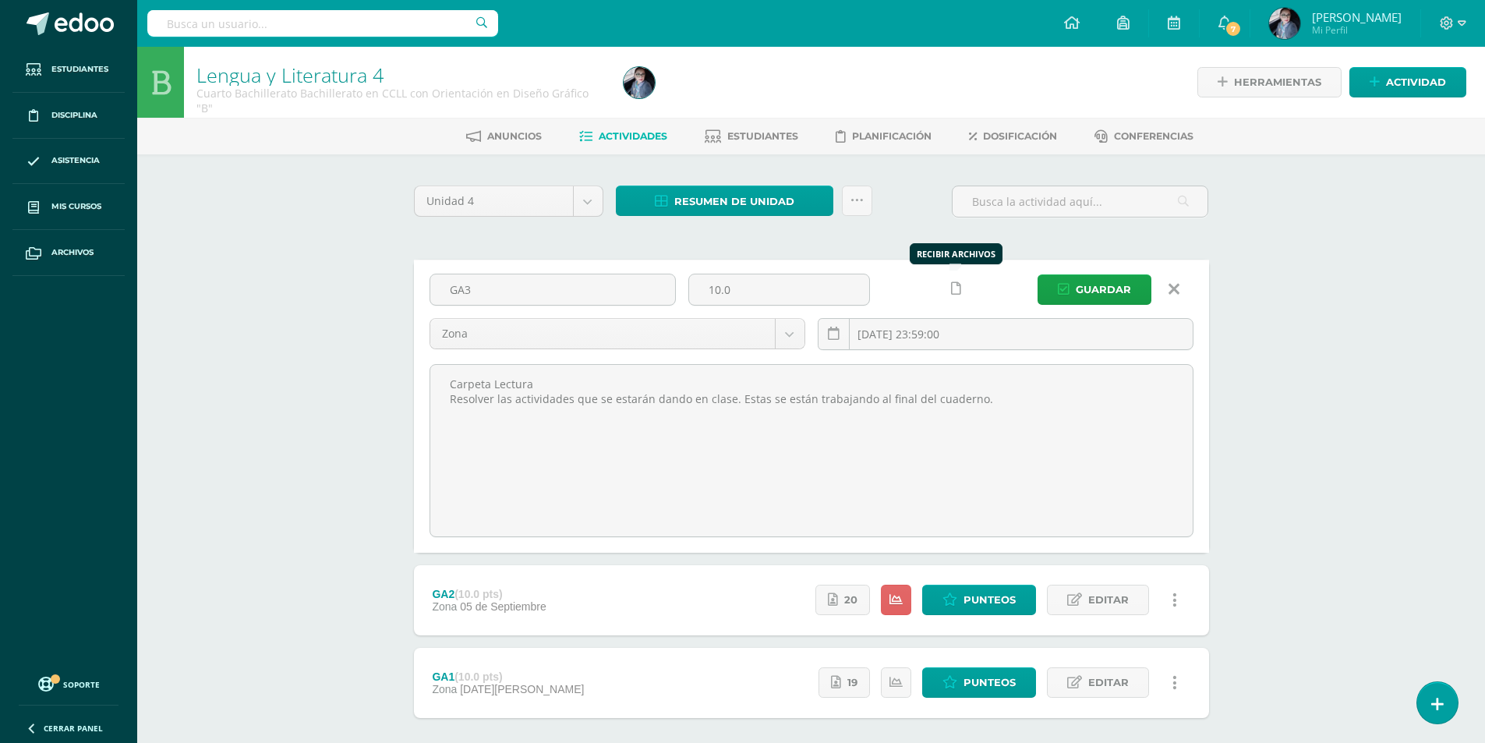
click at [957, 291] on icon at bounding box center [956, 288] width 10 height 13
click at [964, 335] on input "[DATE] 23:59:00" at bounding box center [1006, 334] width 374 height 30
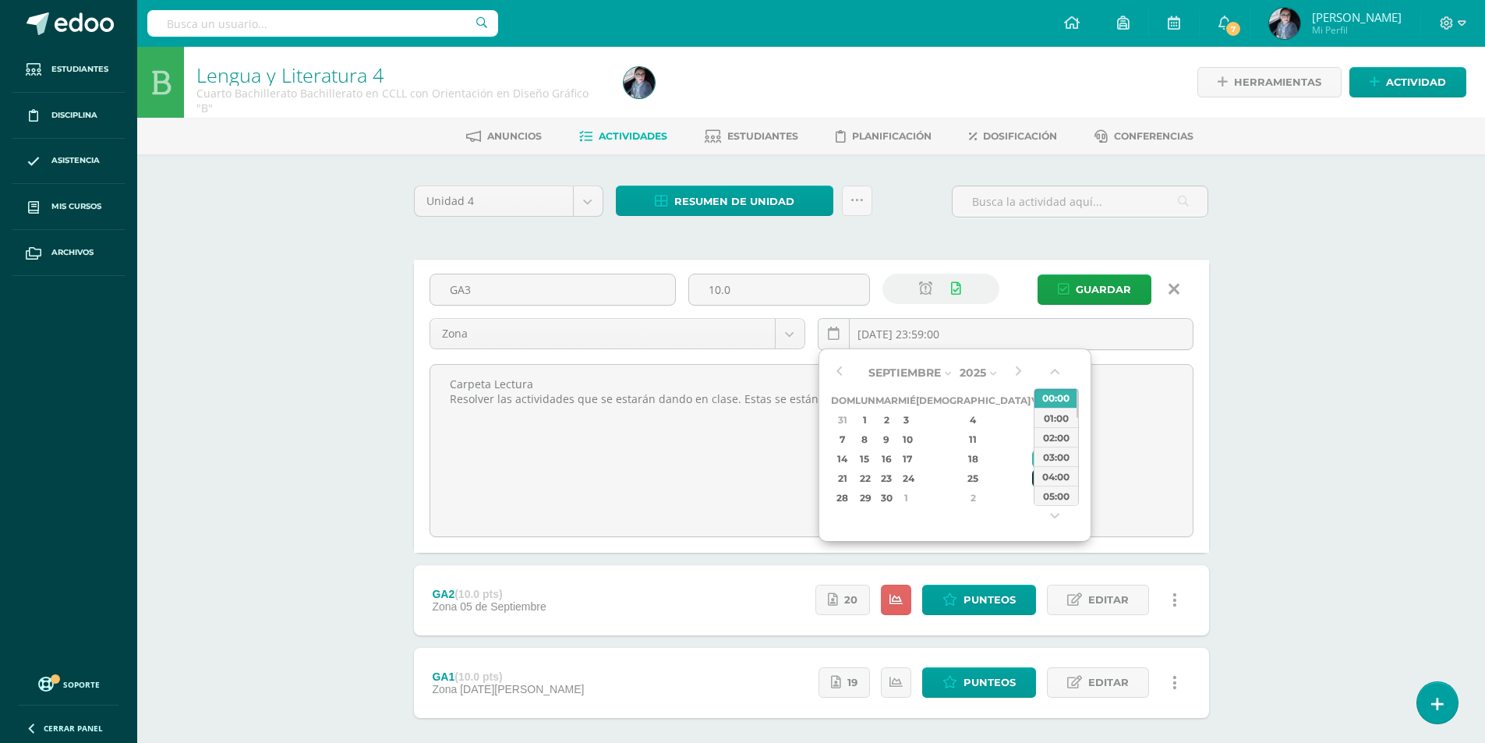
click at [1032, 478] on div "26" at bounding box center [1039, 478] width 14 height 18
click at [1059, 498] on div "23:00" at bounding box center [1057, 495] width 44 height 19
type input "[DATE] 23:00"
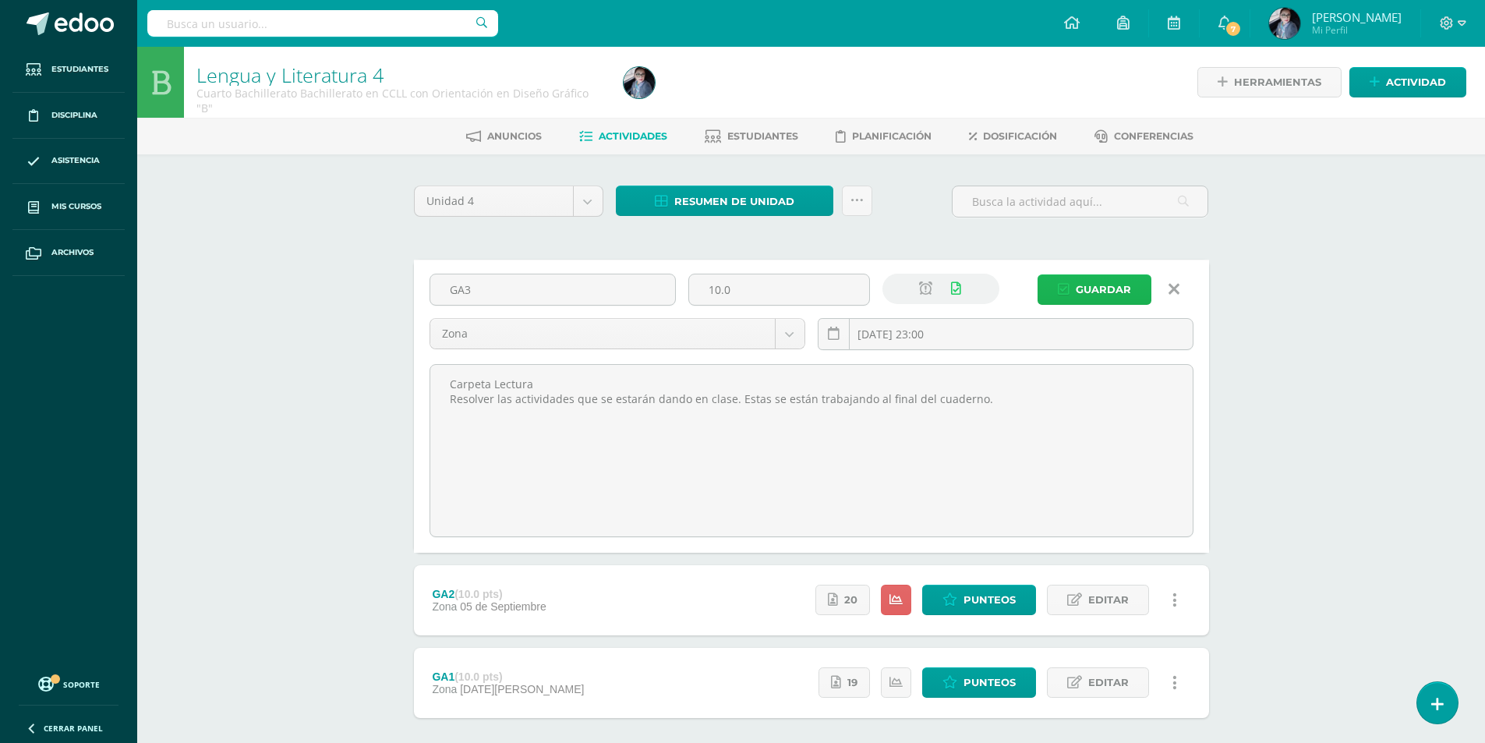
click at [1113, 288] on span "Guardar" at bounding box center [1103, 289] width 55 height 29
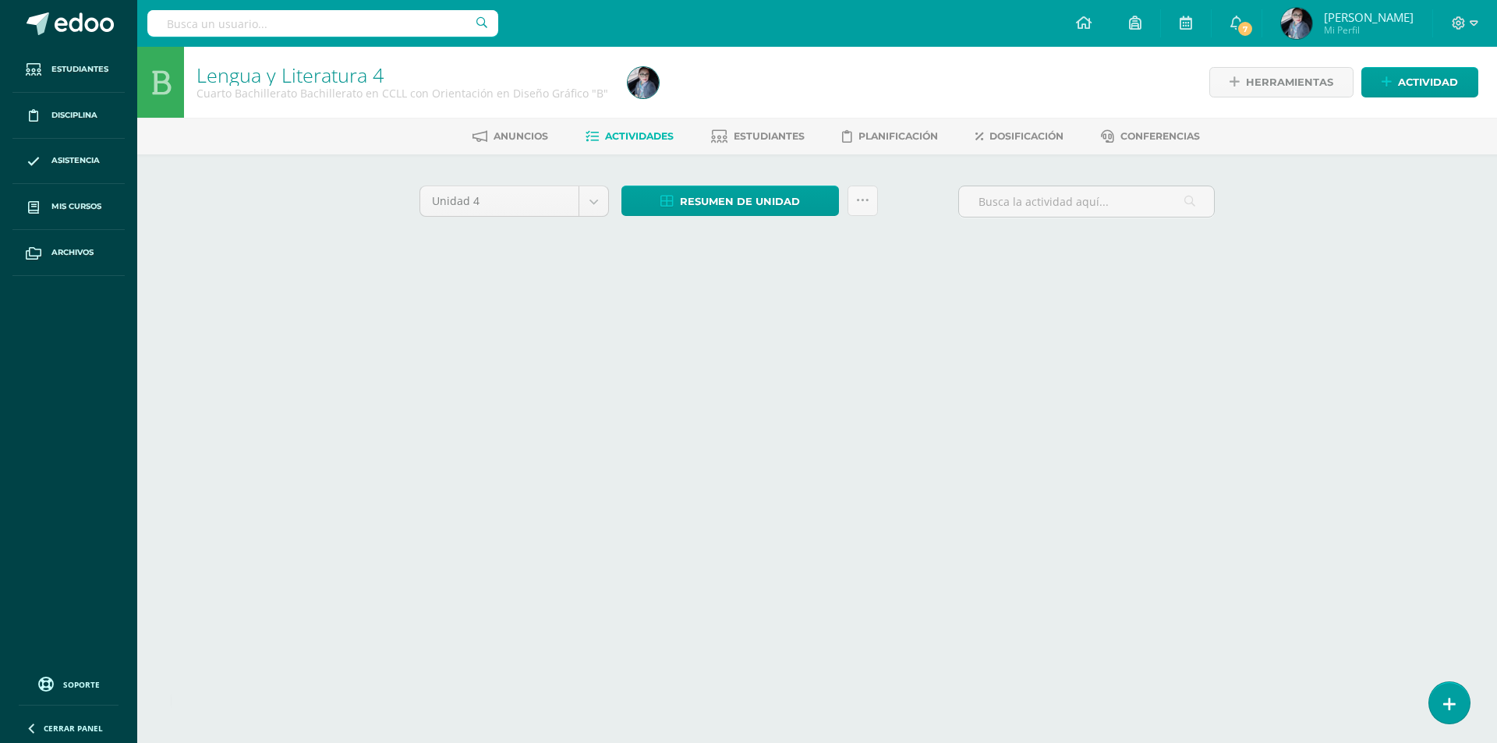
click at [1113, 288] on div "Unidad 4 Unidad 1 Unidad 2 Unidad 3 Unidad 4 Resumen de unidad Descargar como H…" at bounding box center [817, 222] width 858 height 136
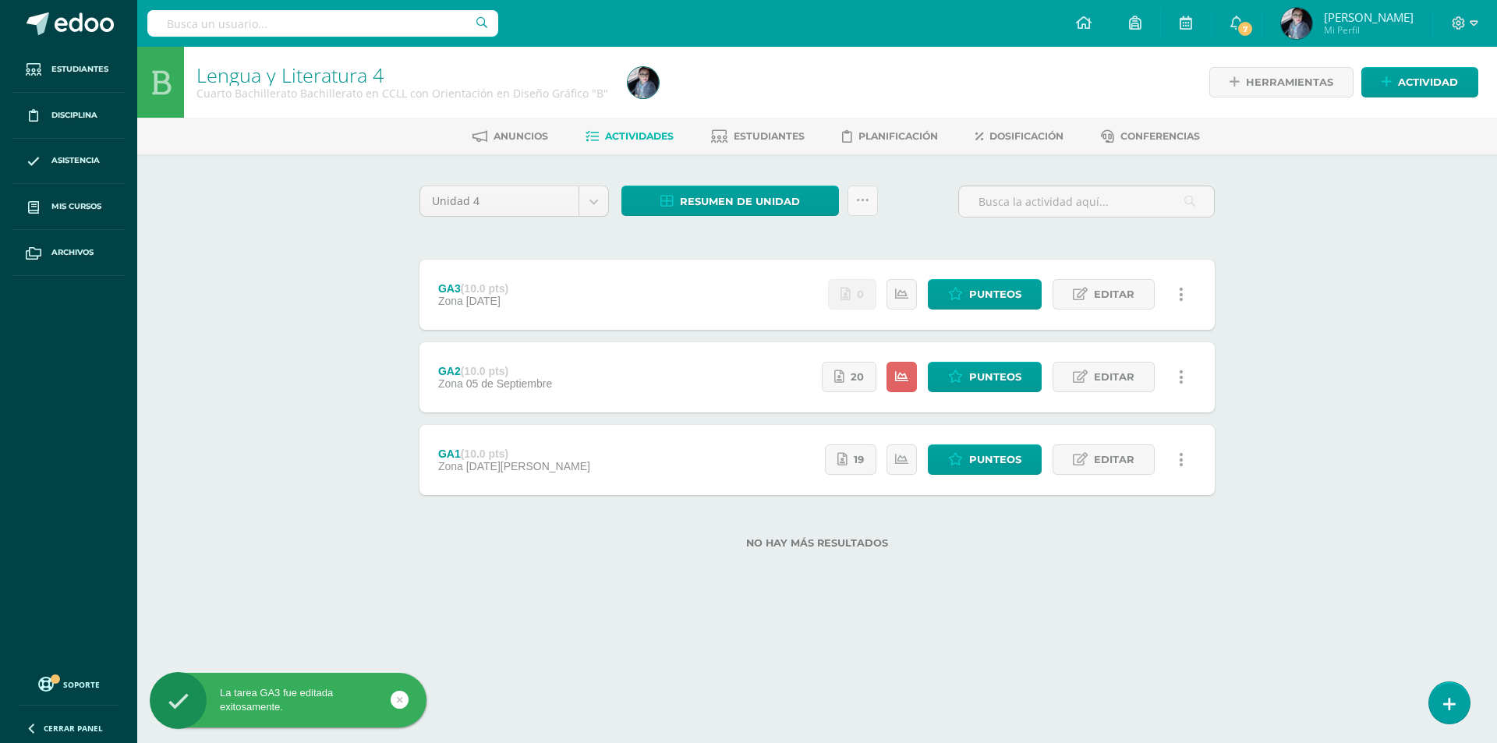
click at [1480, 22] on div at bounding box center [1465, 23] width 64 height 47
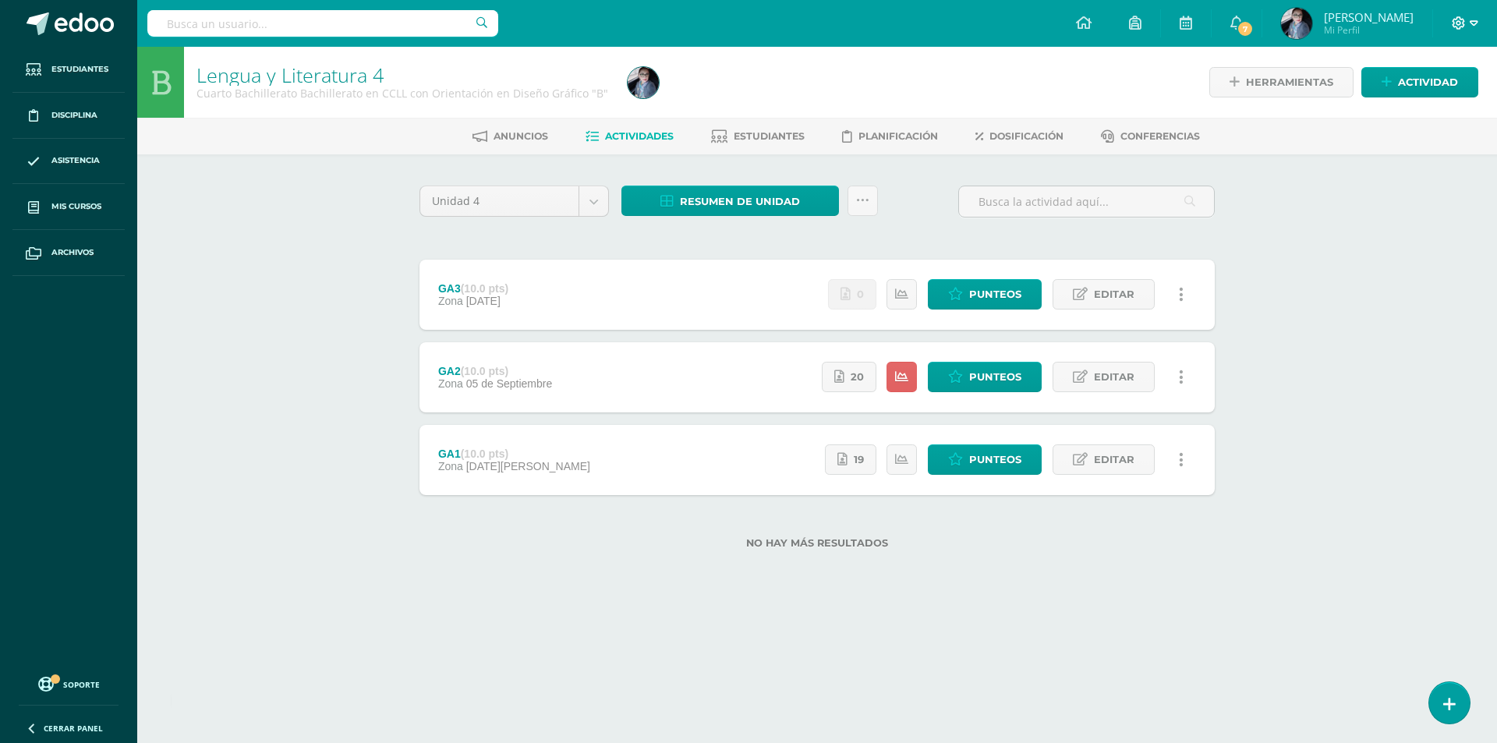
click at [1475, 23] on icon at bounding box center [1474, 23] width 9 height 14
click at [1417, 107] on span "Cerrar sesión" at bounding box center [1425, 106] width 70 height 15
